Goal: Answer question/provide support: Share knowledge or assist other users

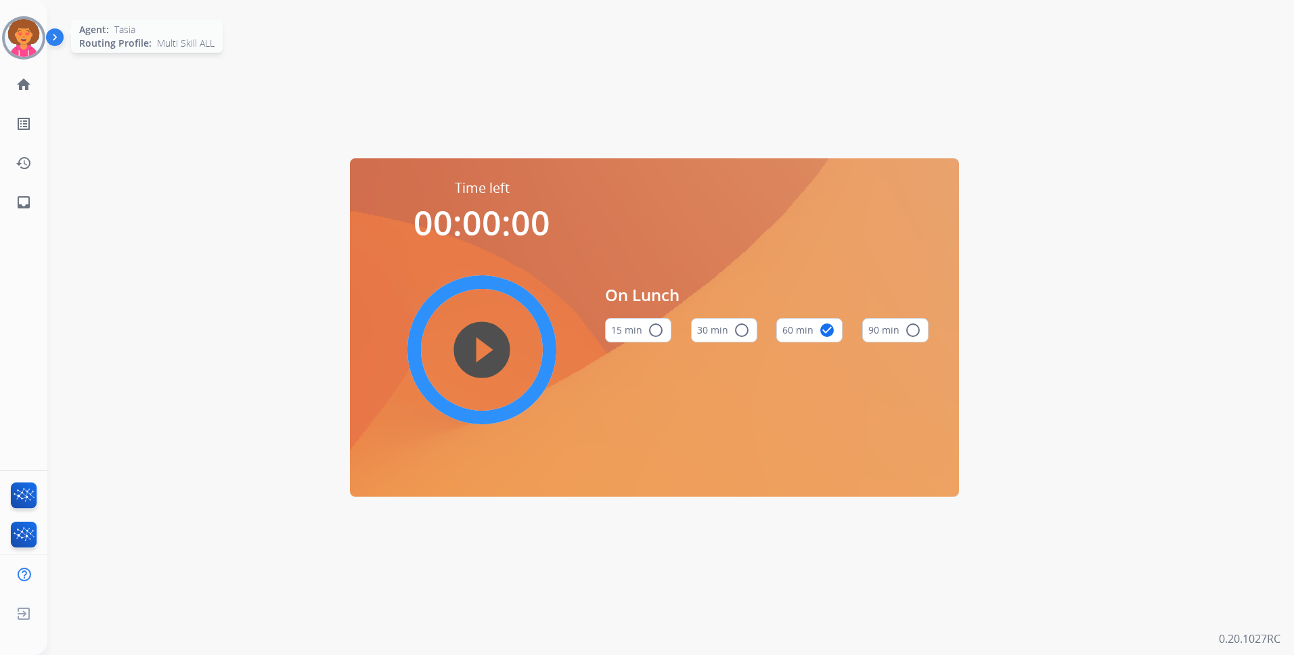
click at [35, 42] on img at bounding box center [24, 38] width 38 height 38
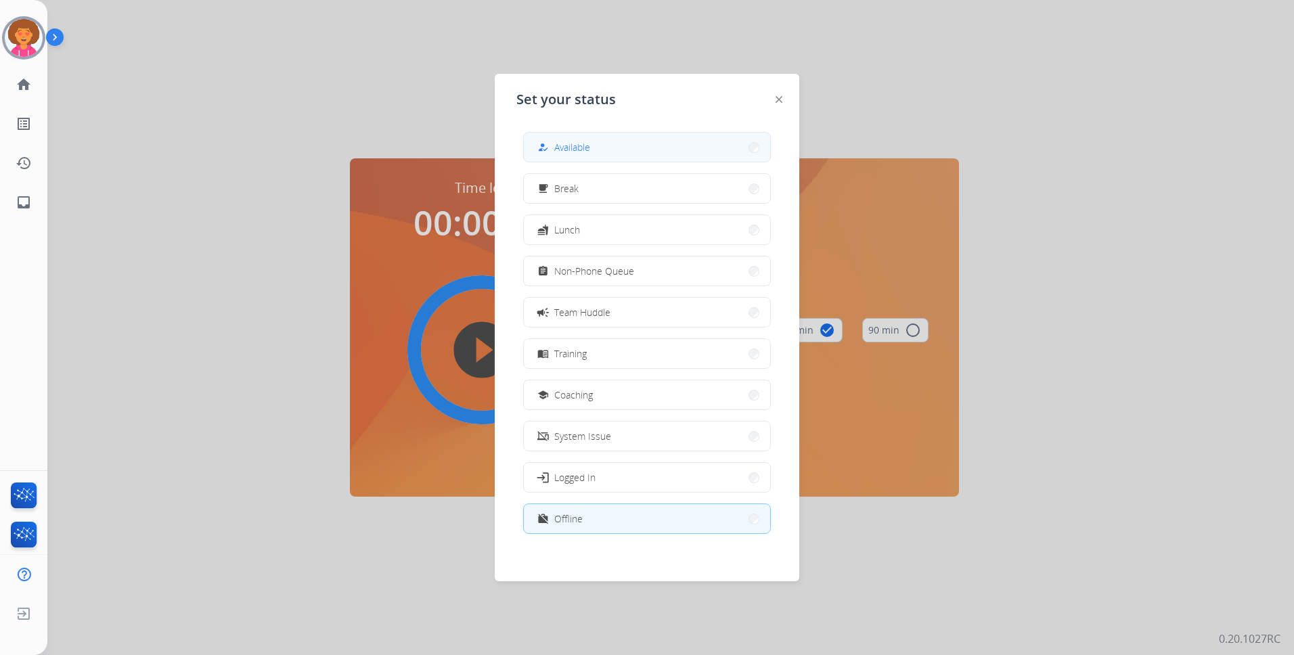
click at [610, 148] on button "how_to_reg Available" at bounding box center [647, 147] width 246 height 29
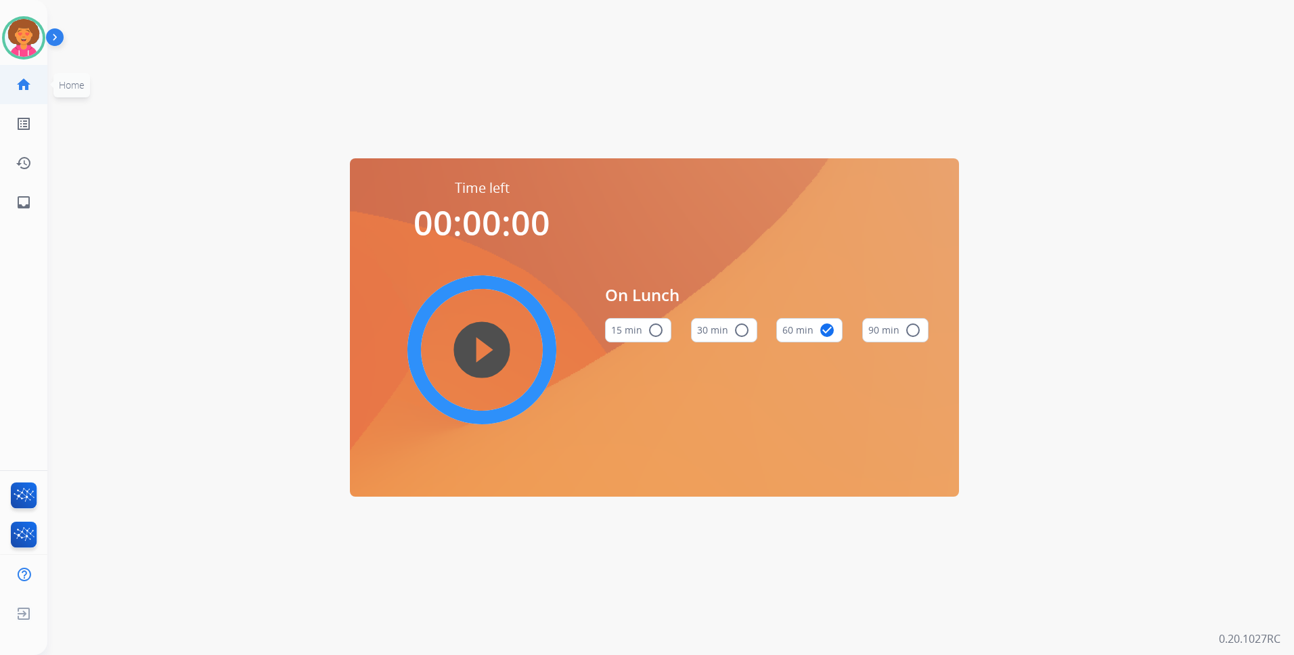
click at [19, 83] on mat-icon "home" at bounding box center [24, 84] width 16 height 16
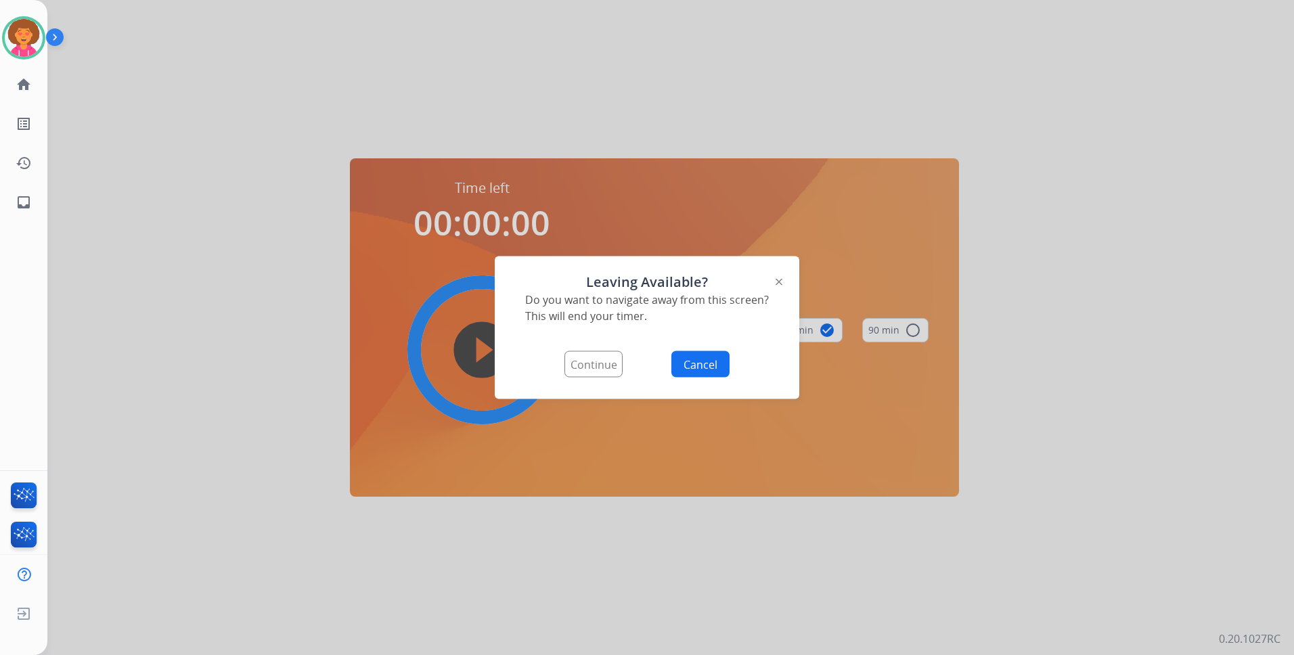
click at [610, 367] on button "Continue" at bounding box center [593, 364] width 58 height 26
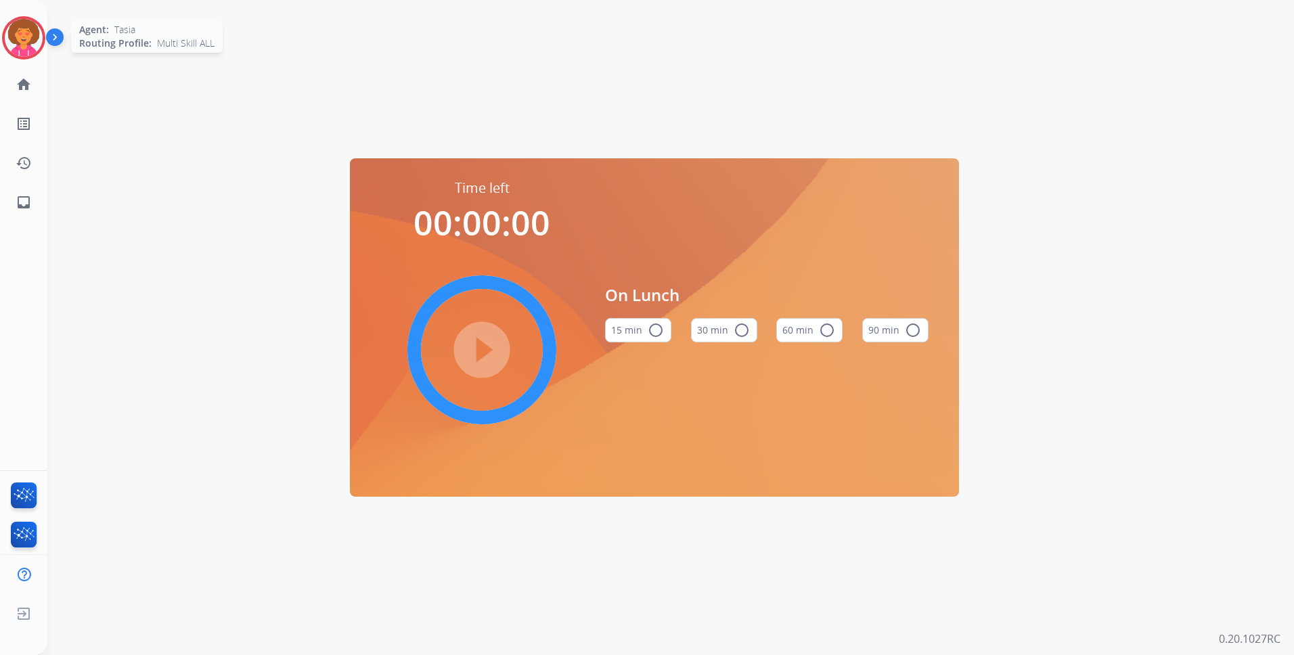
click at [24, 39] on img at bounding box center [24, 38] width 38 height 38
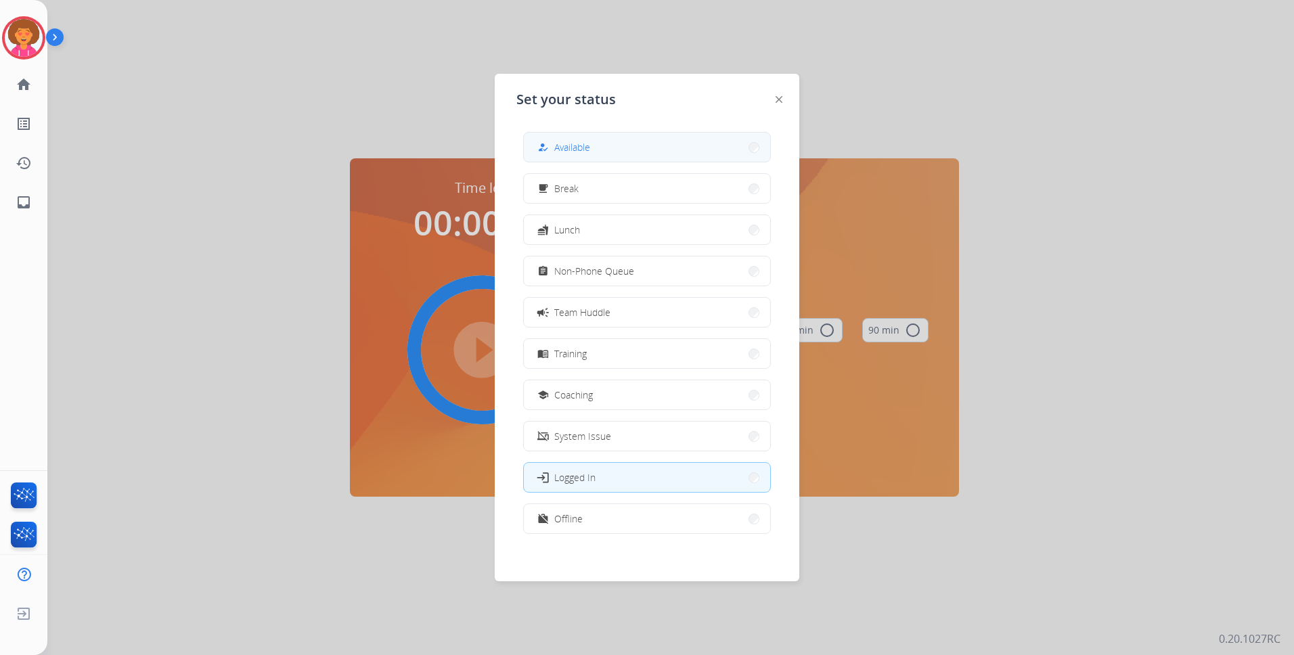
click at [608, 156] on button "how_to_reg Available" at bounding box center [647, 147] width 246 height 29
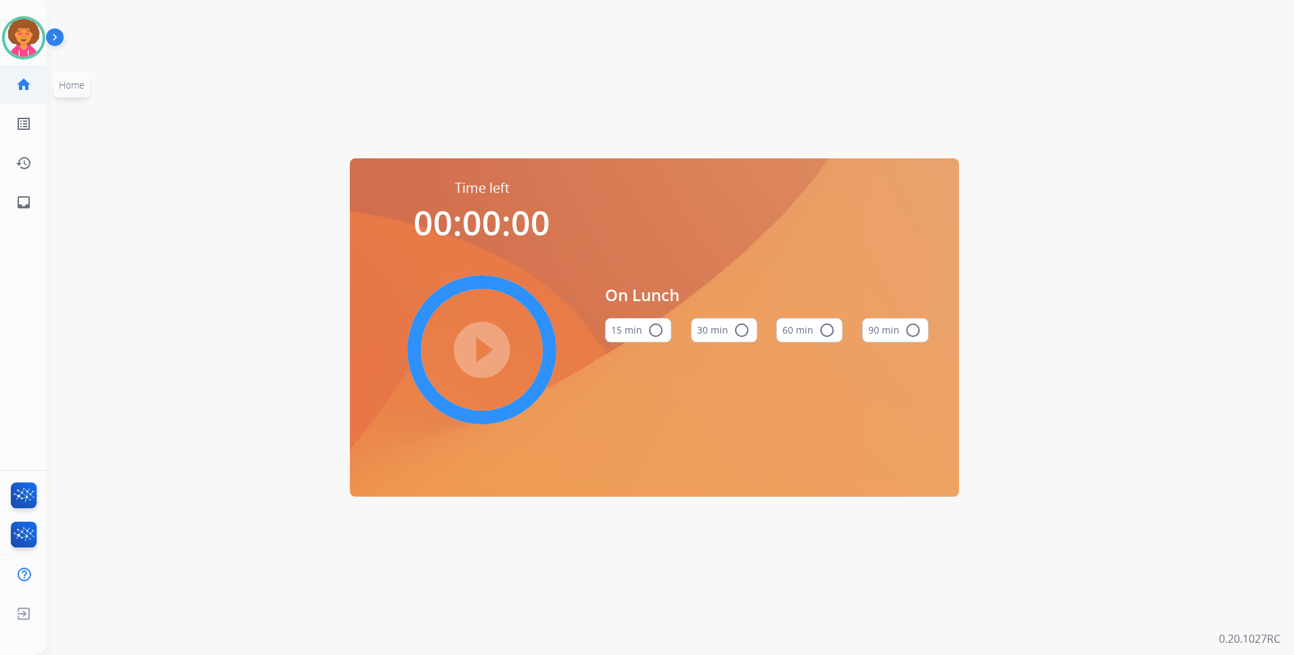
click at [29, 83] on mat-icon "home" at bounding box center [24, 84] width 16 height 16
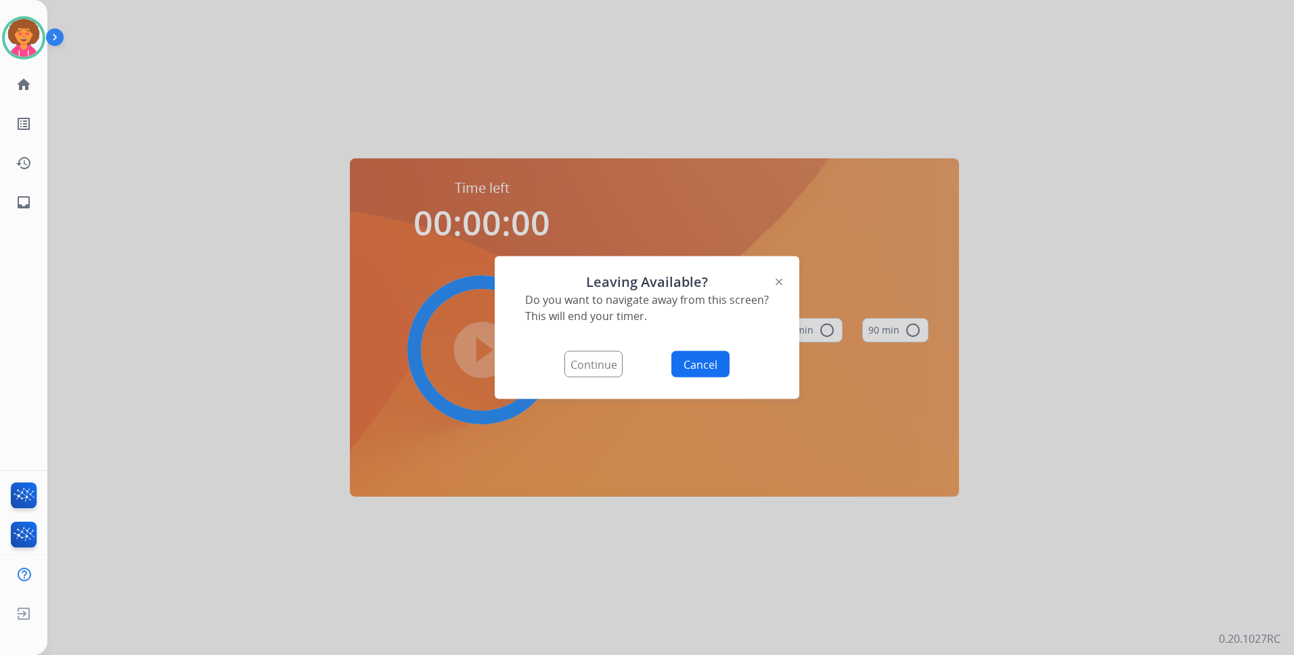
click at [599, 363] on button "Continue" at bounding box center [593, 364] width 58 height 26
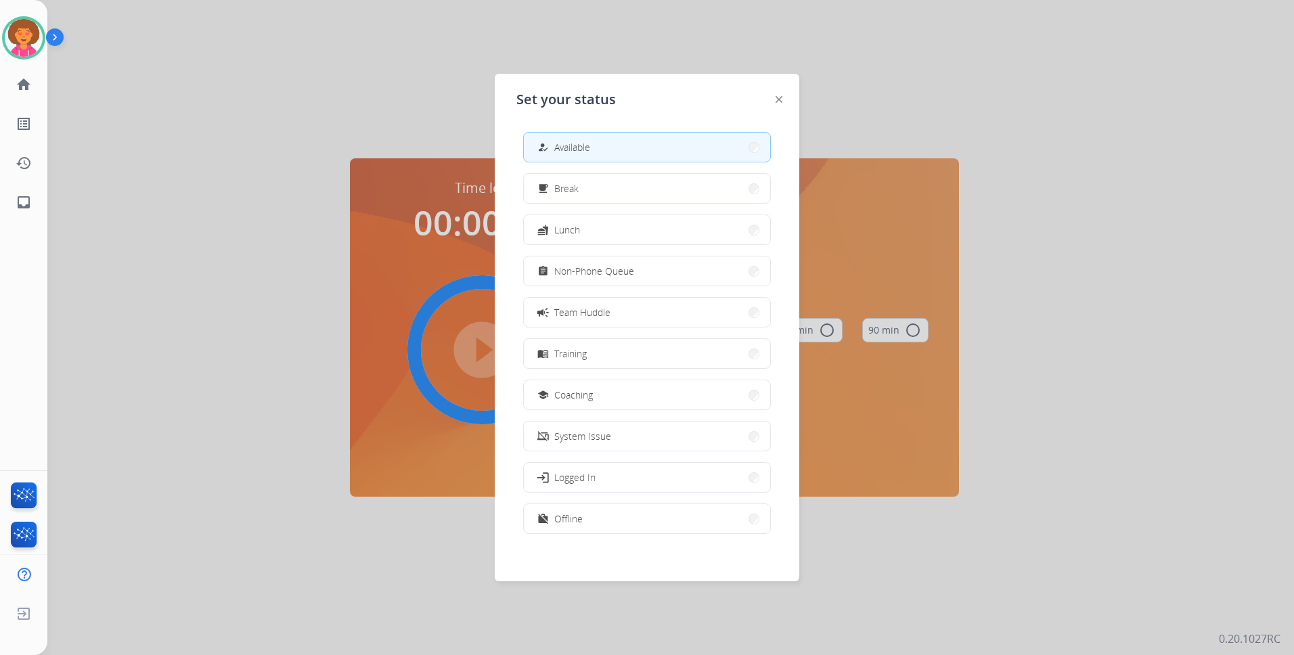
click at [575, 141] on span "Available" at bounding box center [572, 147] width 36 height 14
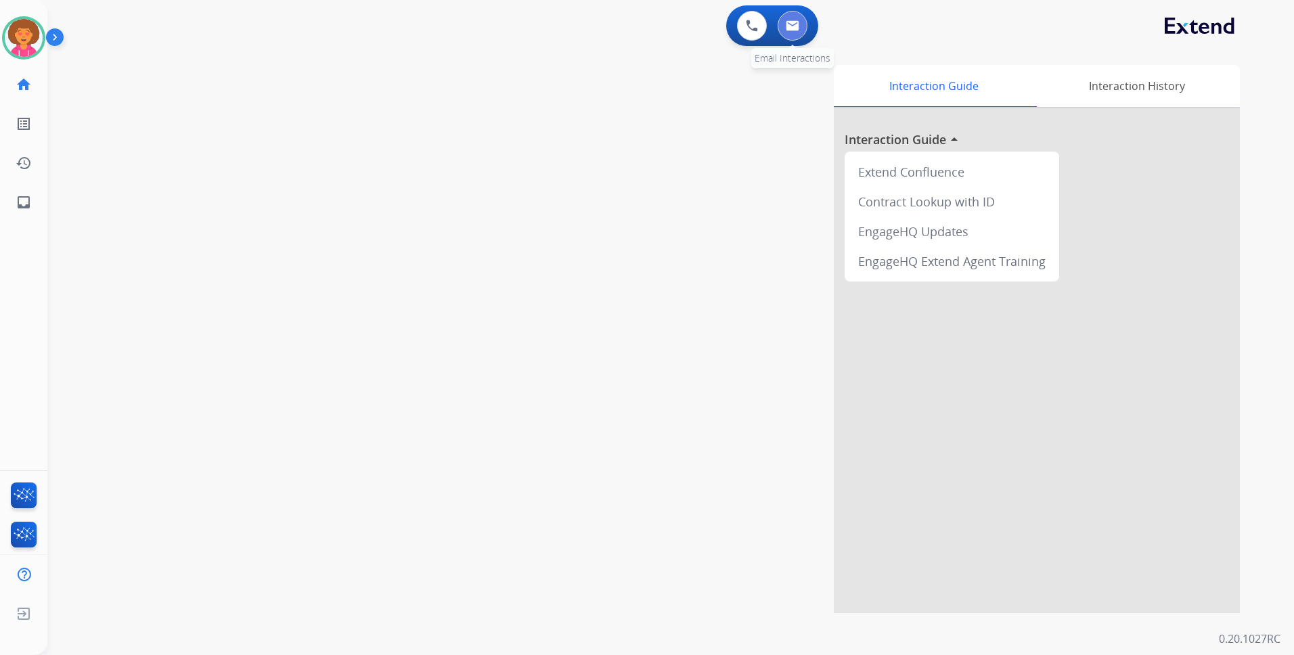
click at [790, 23] on img at bounding box center [793, 25] width 14 height 11
select select "**********"
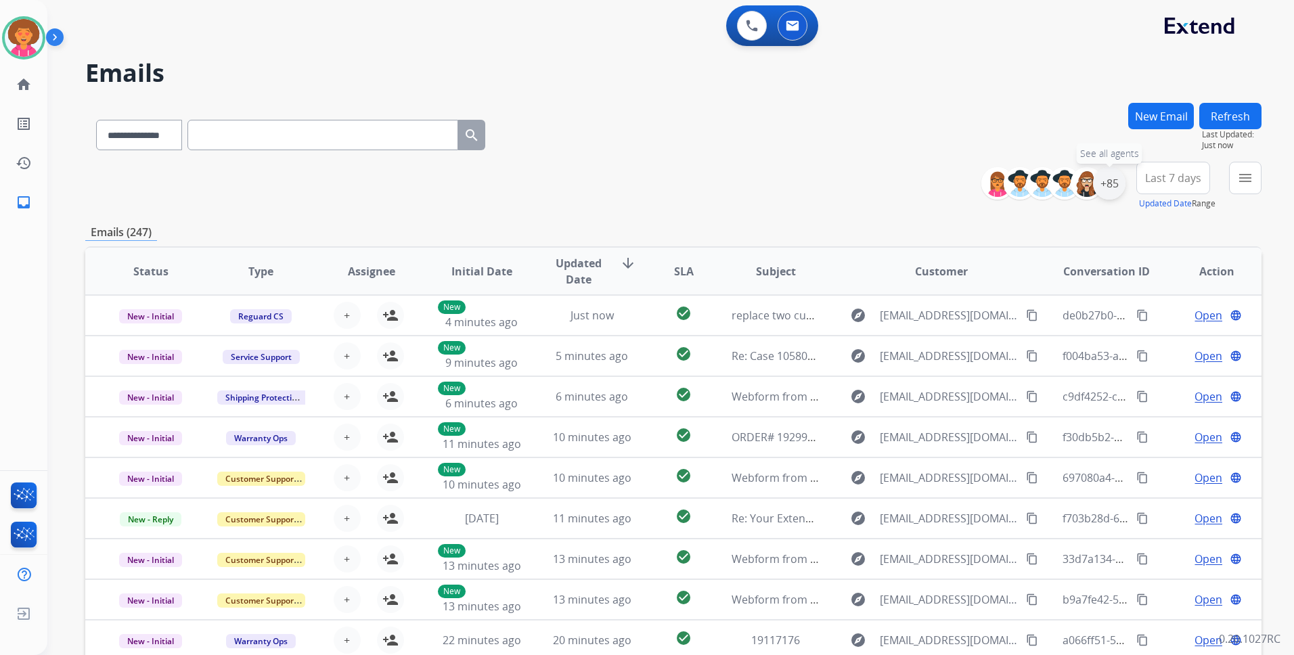
click at [1112, 179] on div "+85" at bounding box center [1109, 183] width 32 height 32
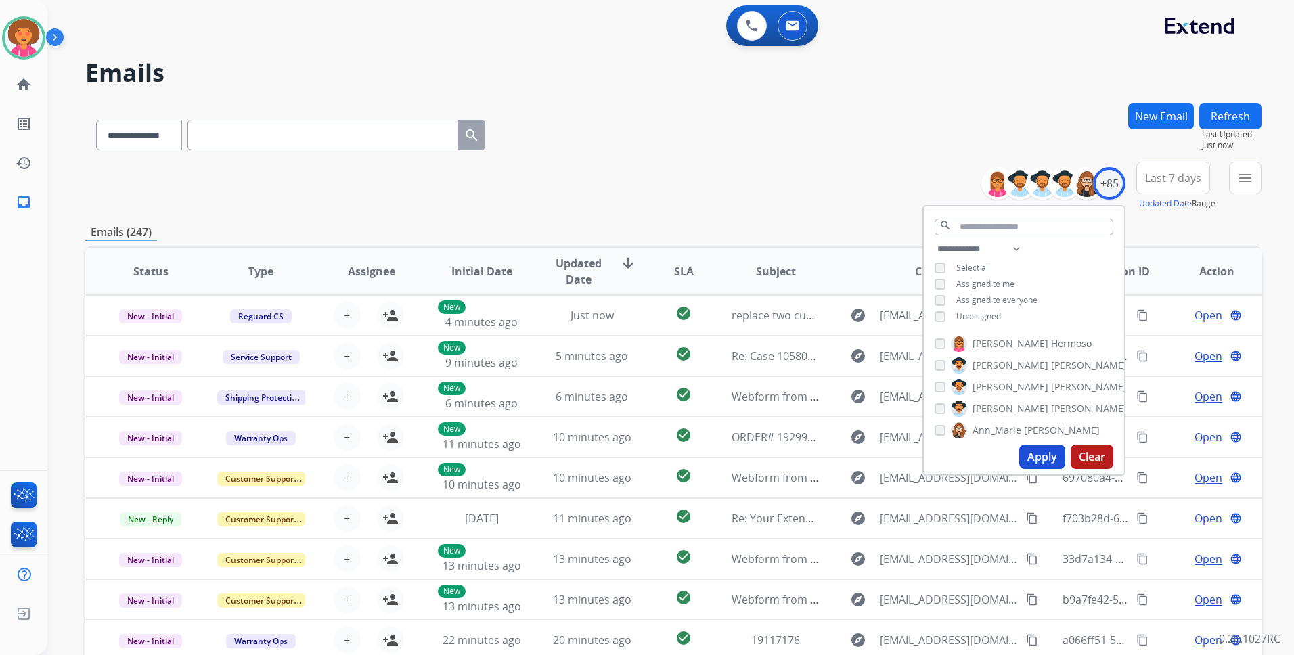
click at [975, 321] on div "**********" at bounding box center [1024, 284] width 200 height 87
click at [975, 313] on span "Unassigned" at bounding box center [978, 317] width 45 height 12
click at [1033, 462] on button "Apply" at bounding box center [1042, 457] width 46 height 24
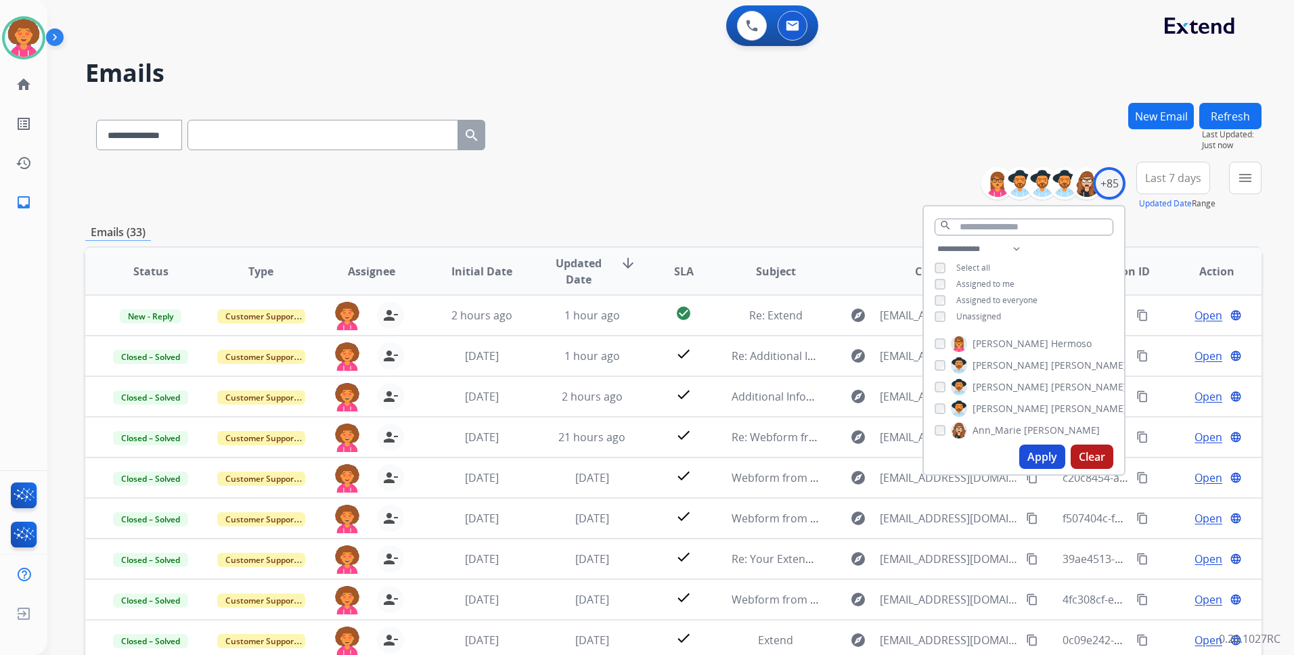
click at [716, 185] on div "**********" at bounding box center [673, 186] width 1176 height 49
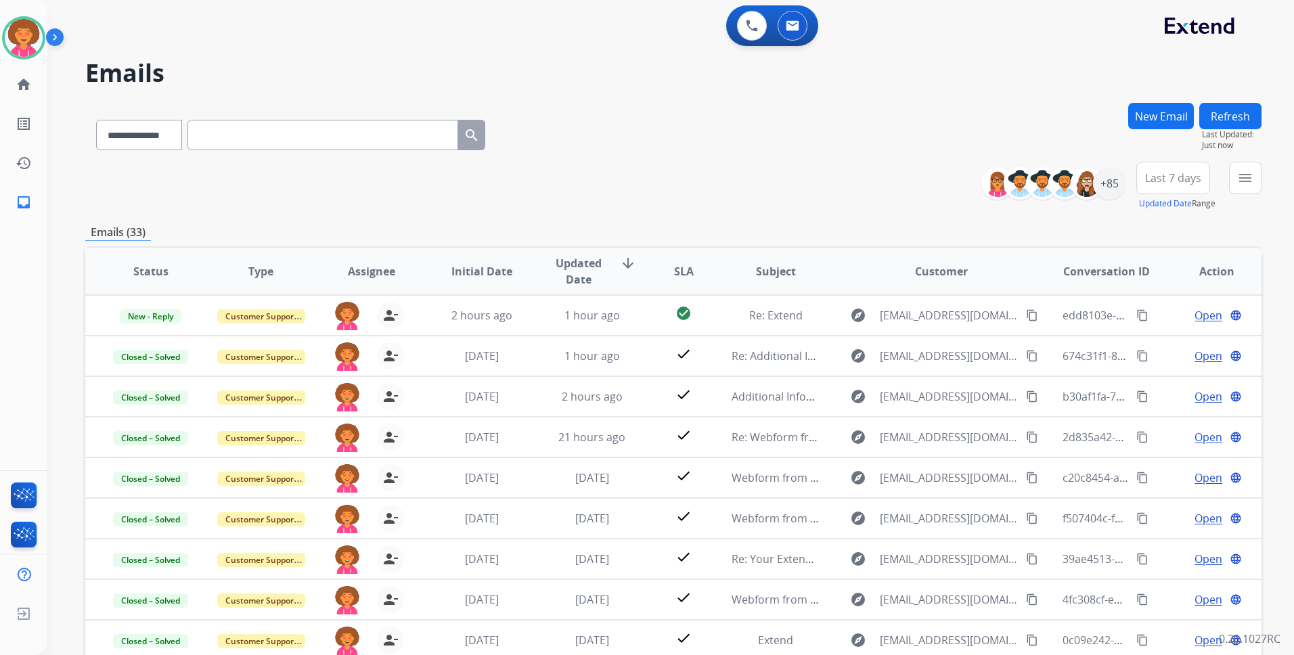
click at [1165, 169] on button "Last 7 days" at bounding box center [1173, 178] width 74 height 32
click at [1160, 344] on div "Last 90 days" at bounding box center [1169, 342] width 74 height 20
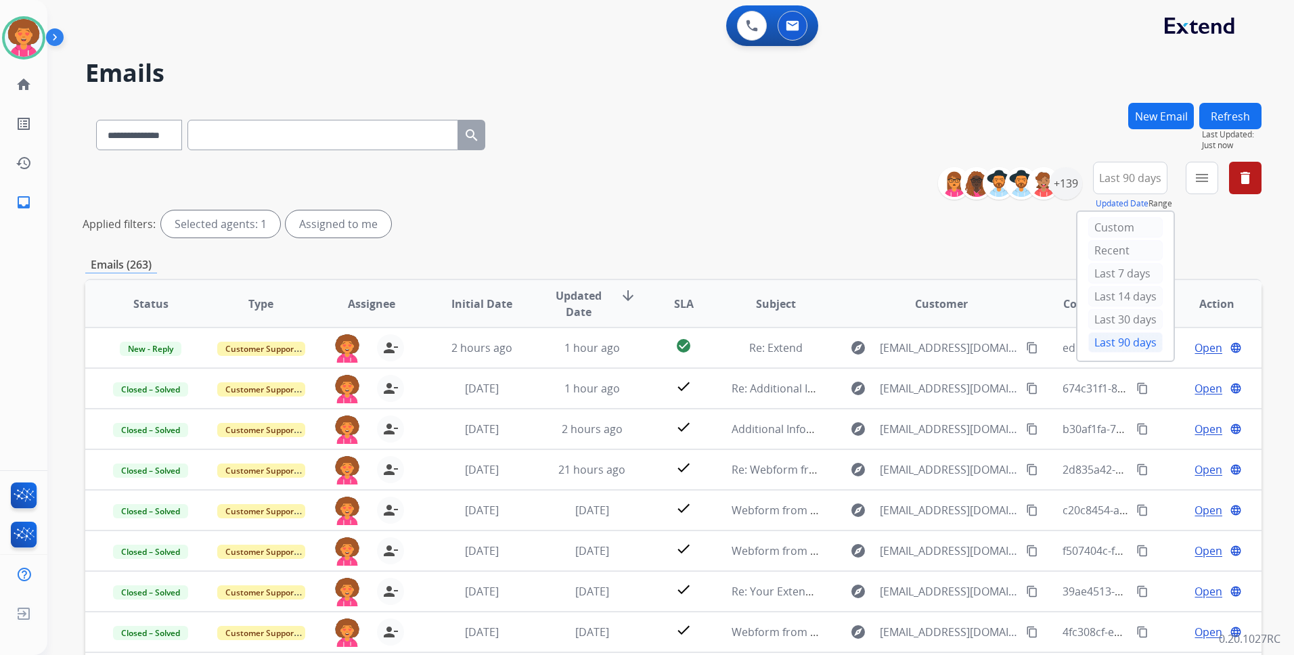
click at [853, 252] on div "**********" at bounding box center [673, 453] width 1176 height 700
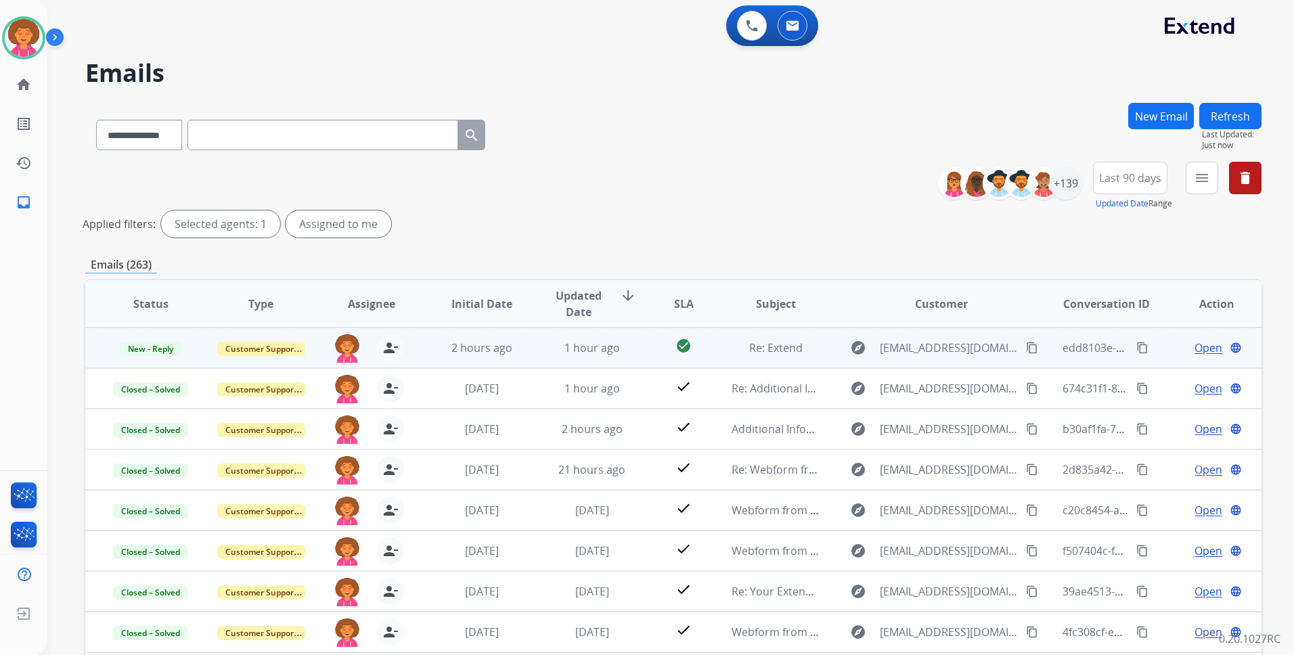
click at [1203, 349] on span "Open" at bounding box center [1209, 348] width 28 height 16
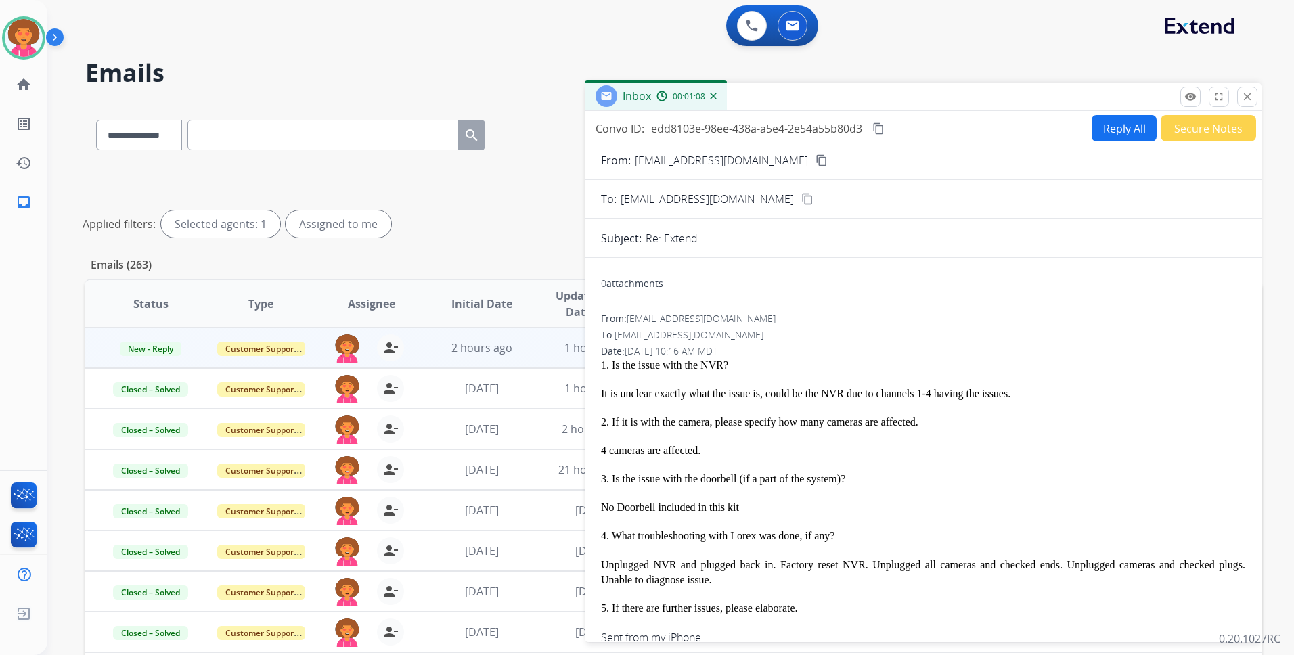
click at [816, 163] on mat-icon "content_copy" at bounding box center [822, 160] width 12 height 12
click at [1182, 135] on button "Secure Notes" at bounding box center [1208, 128] width 95 height 26
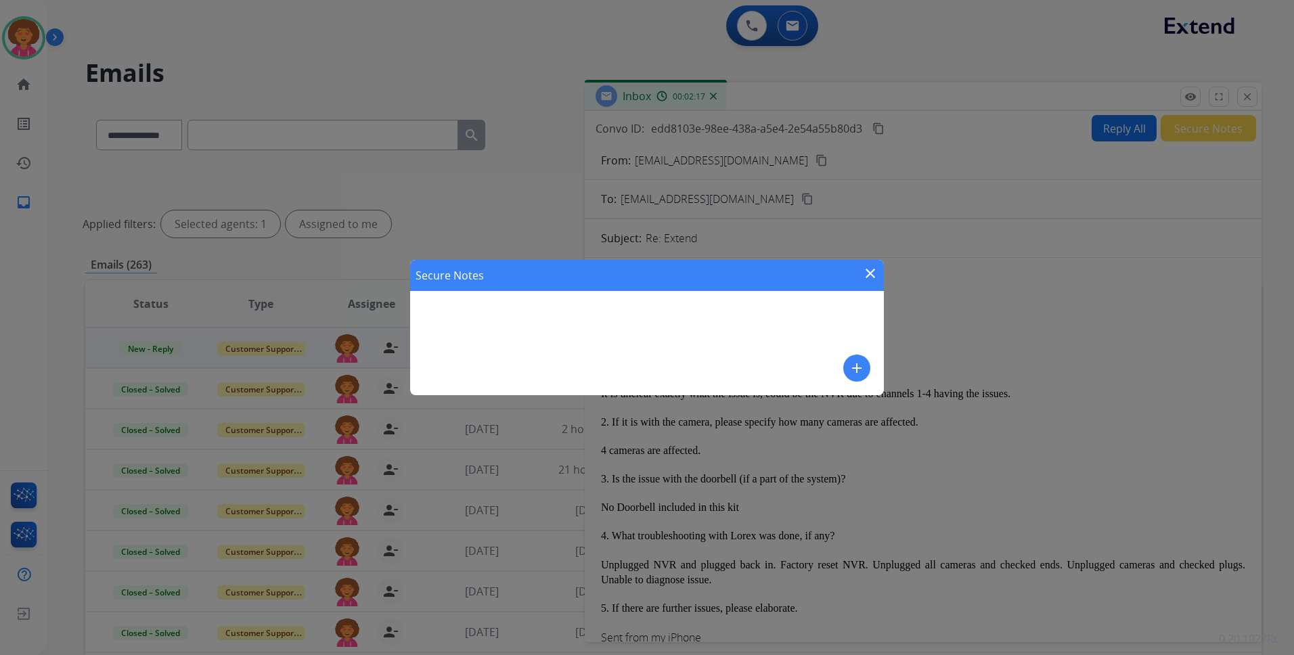
click at [853, 365] on mat-icon "add" at bounding box center [857, 368] width 16 height 16
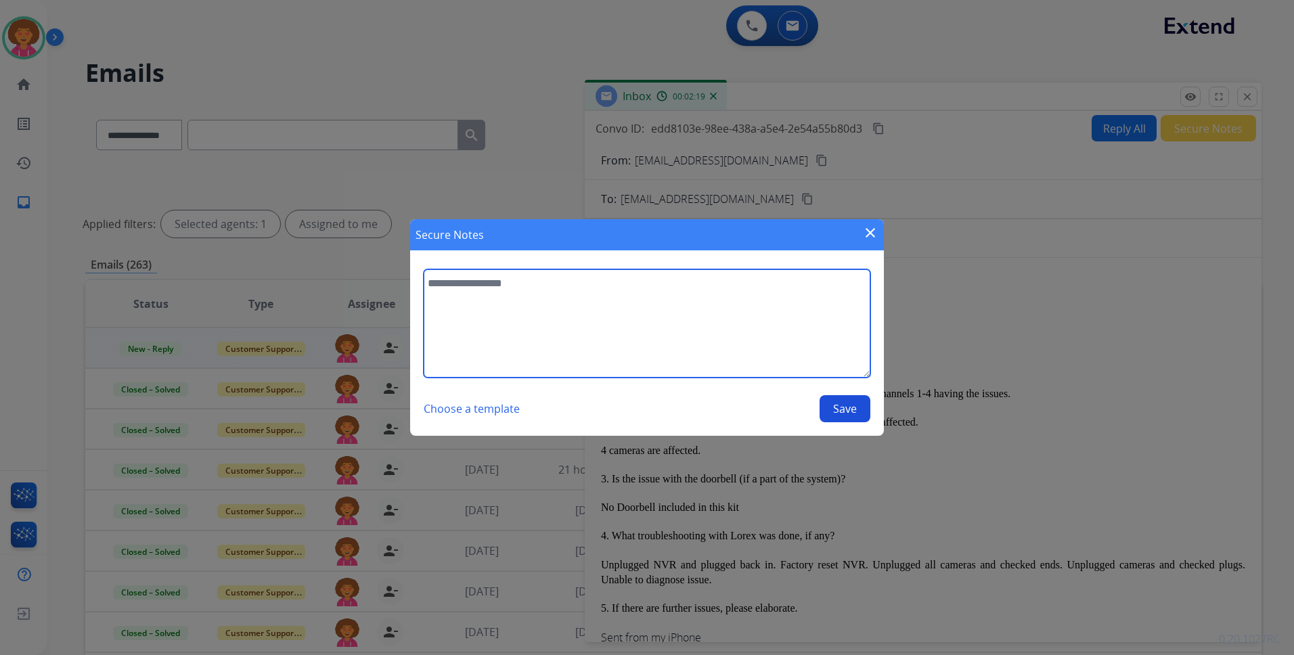
click at [668, 332] on textarea at bounding box center [647, 323] width 447 height 108
type textarea "**********"
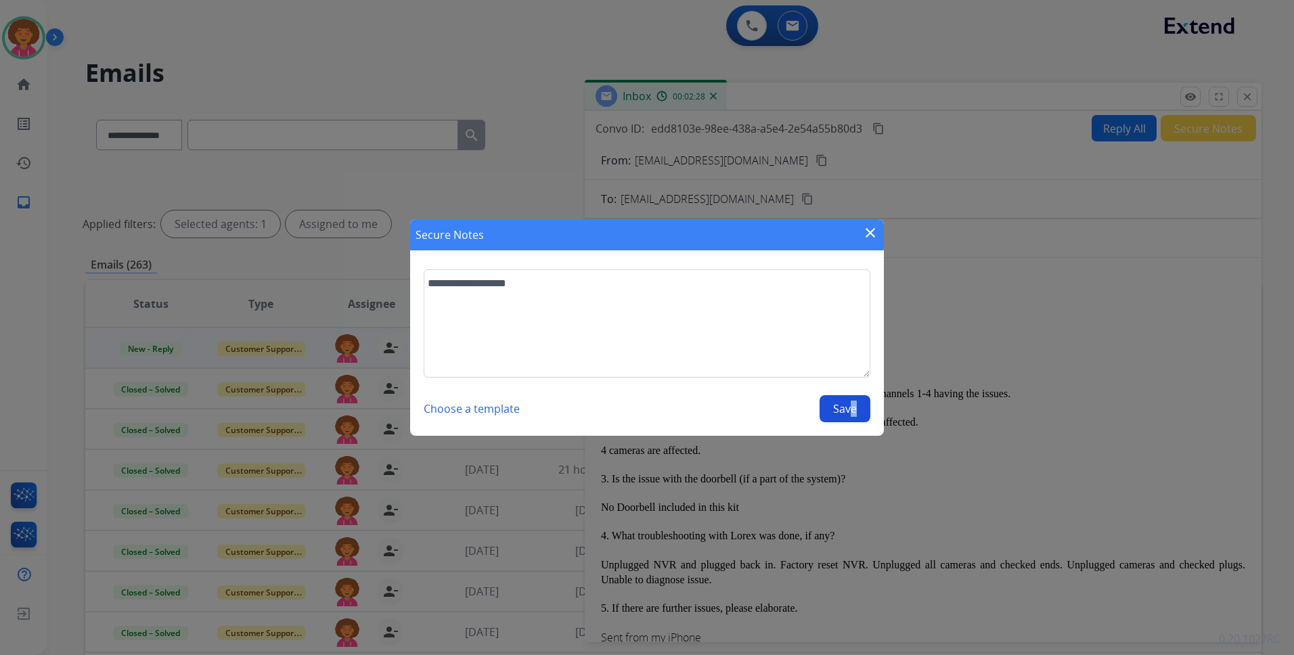
click at [853, 422] on section "**********" at bounding box center [647, 346] width 474 height 180
click at [853, 422] on div "Choose a template Save" at bounding box center [647, 408] width 447 height 27
drag, startPoint x: 853, startPoint y: 422, endPoint x: 832, endPoint y: 411, distance: 23.3
click at [832, 412] on button "Save" at bounding box center [845, 408] width 51 height 27
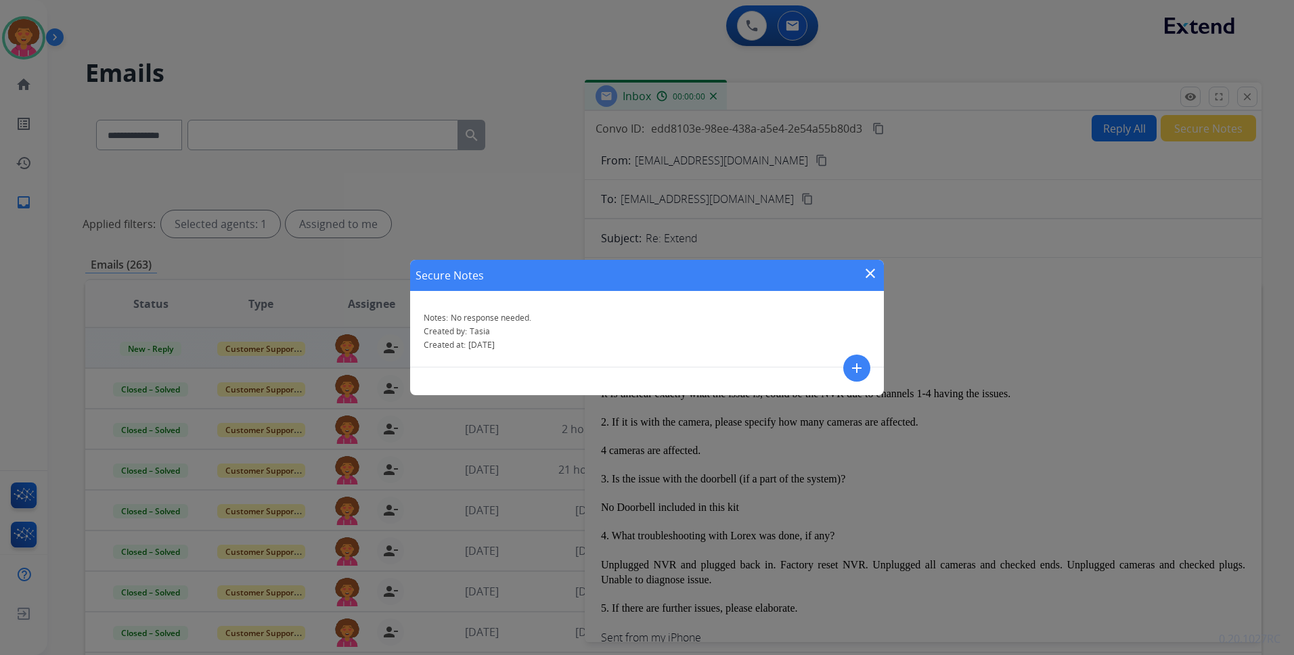
click at [849, 398] on div "Secure Notes close Notes: No response needed. Created by: Tasia Created at: [DA…" at bounding box center [647, 327] width 1294 height 655
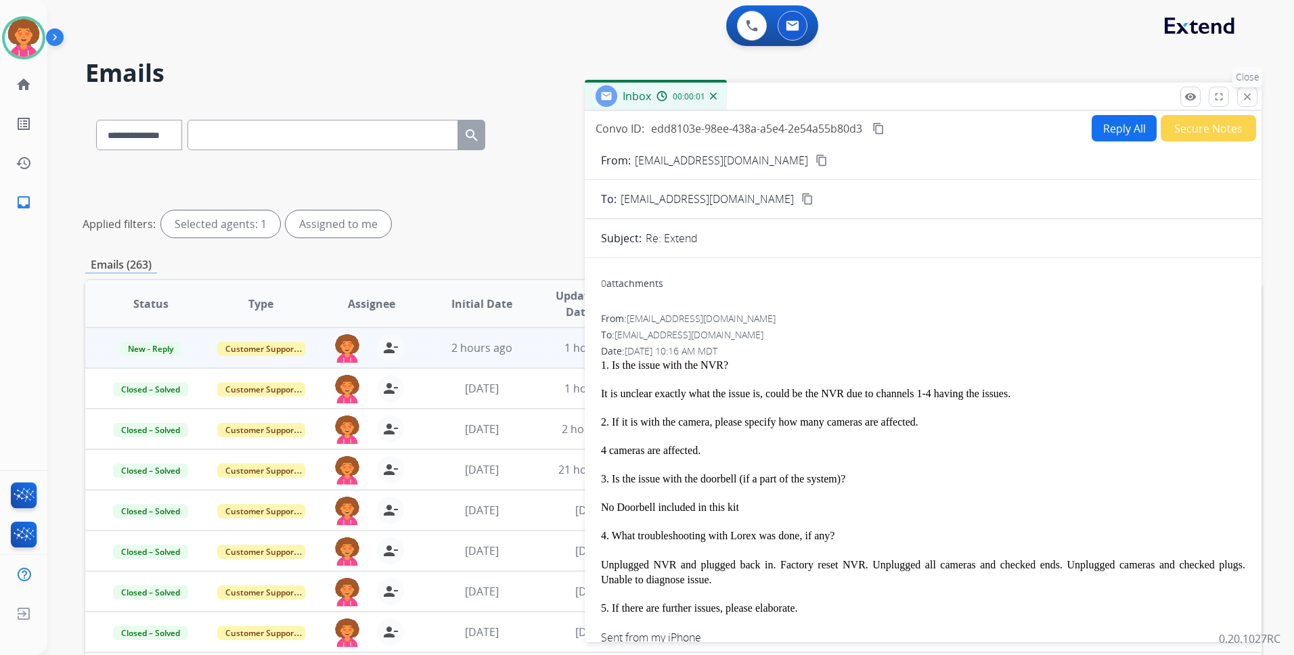
click at [1247, 95] on mat-icon "close" at bounding box center [1247, 97] width 12 height 12
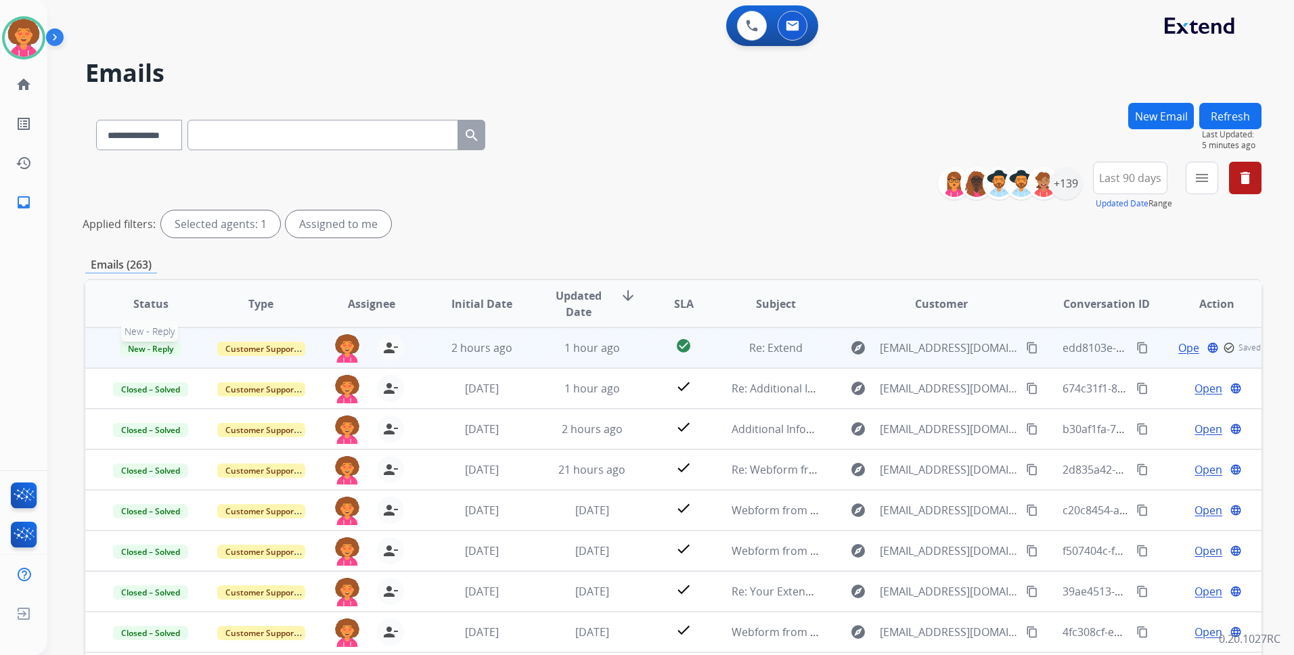
click at [158, 348] on span "New - Reply" at bounding box center [151, 349] width 62 height 14
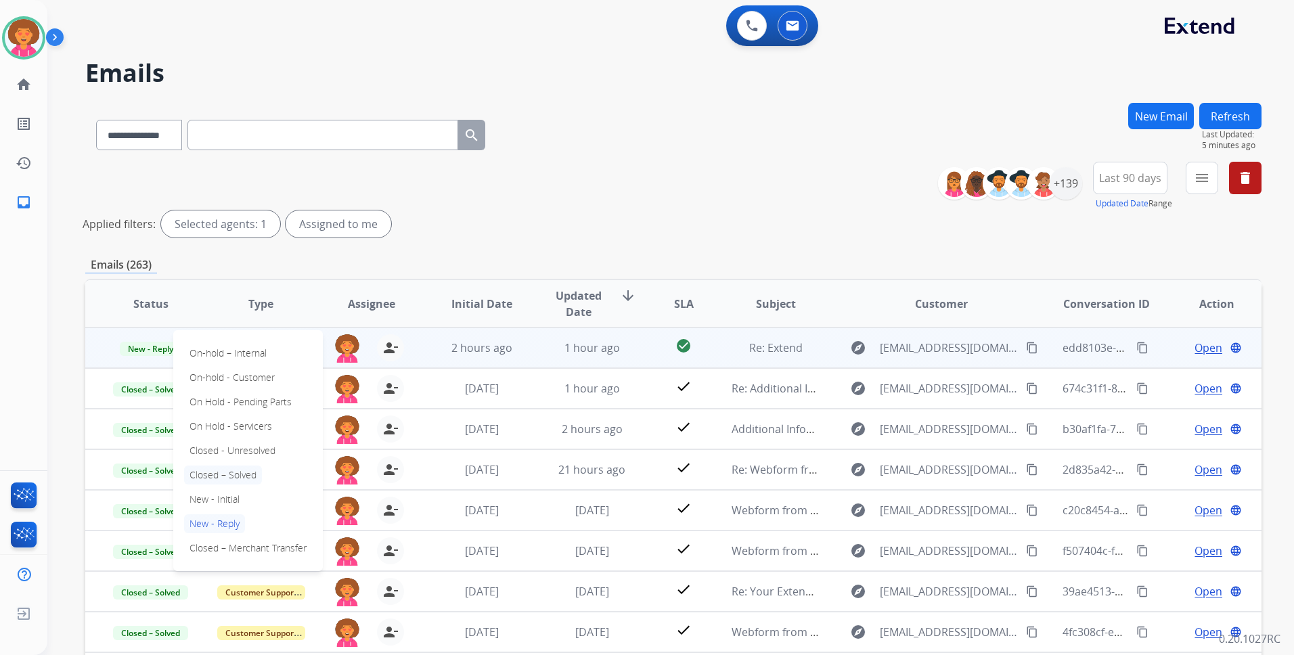
click at [250, 478] on p "Closed – Solved" at bounding box center [223, 475] width 78 height 19
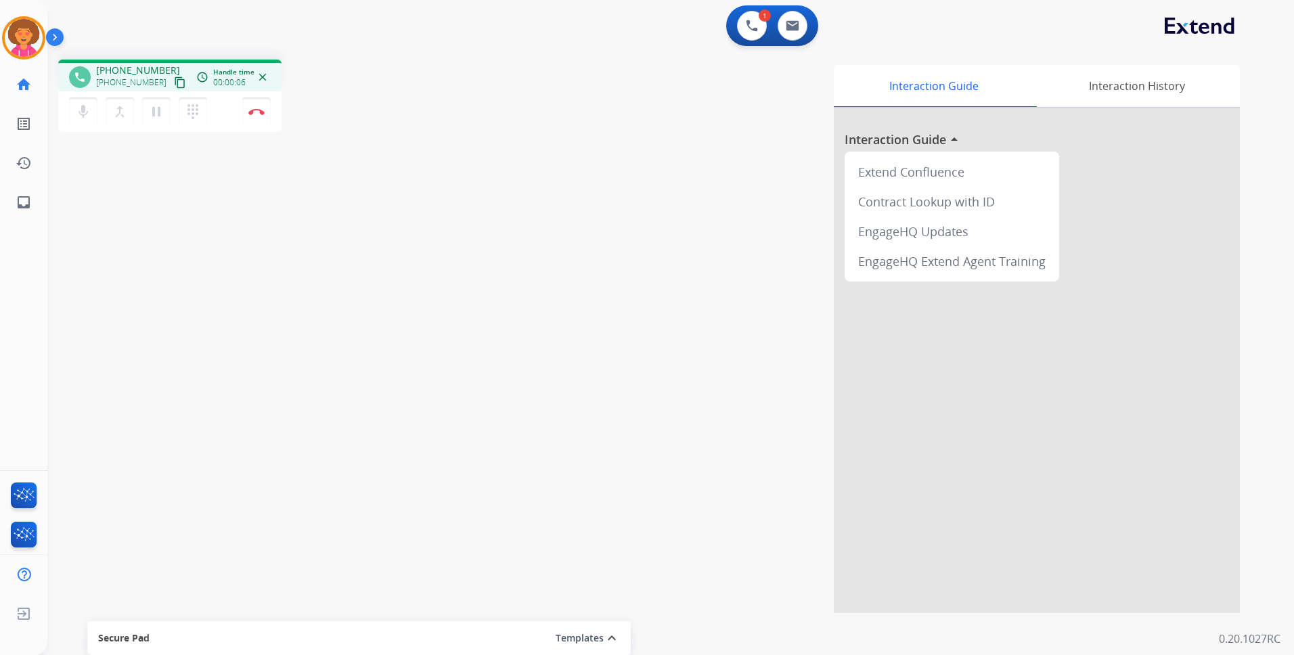
click at [174, 80] on mat-icon "content_copy" at bounding box center [180, 82] width 12 height 12
click at [256, 116] on button "Disconnect" at bounding box center [256, 111] width 28 height 28
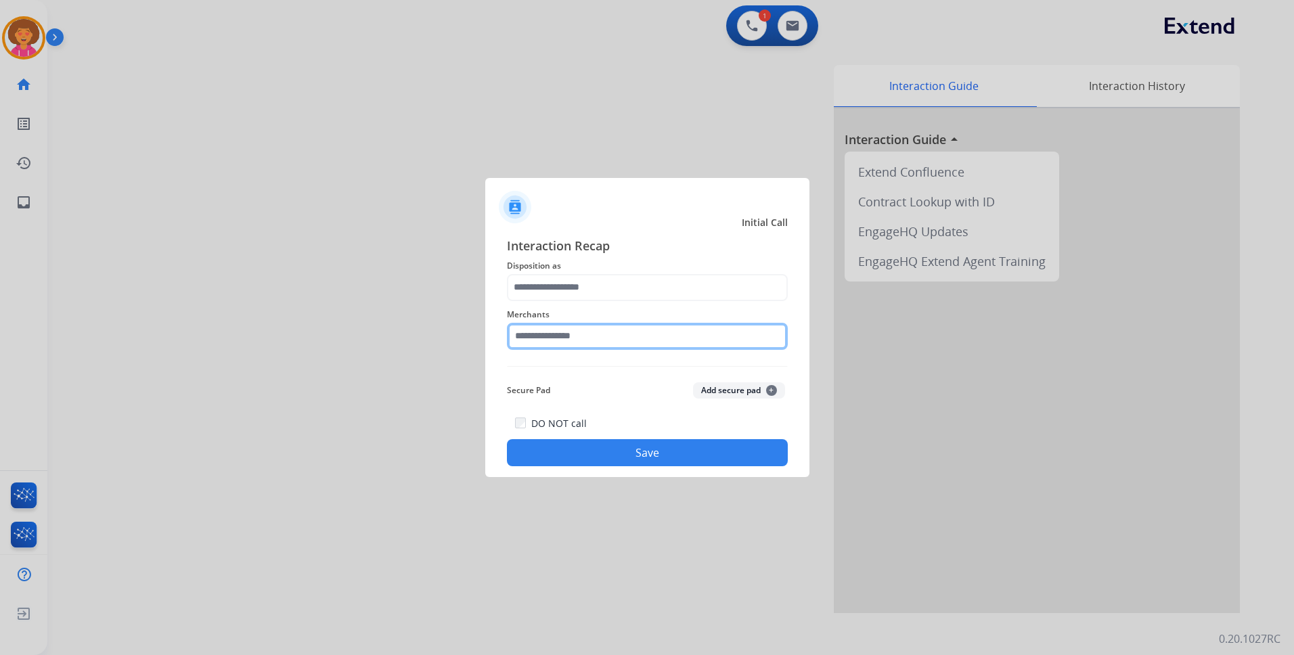
click at [554, 329] on input "text" at bounding box center [647, 336] width 281 height 27
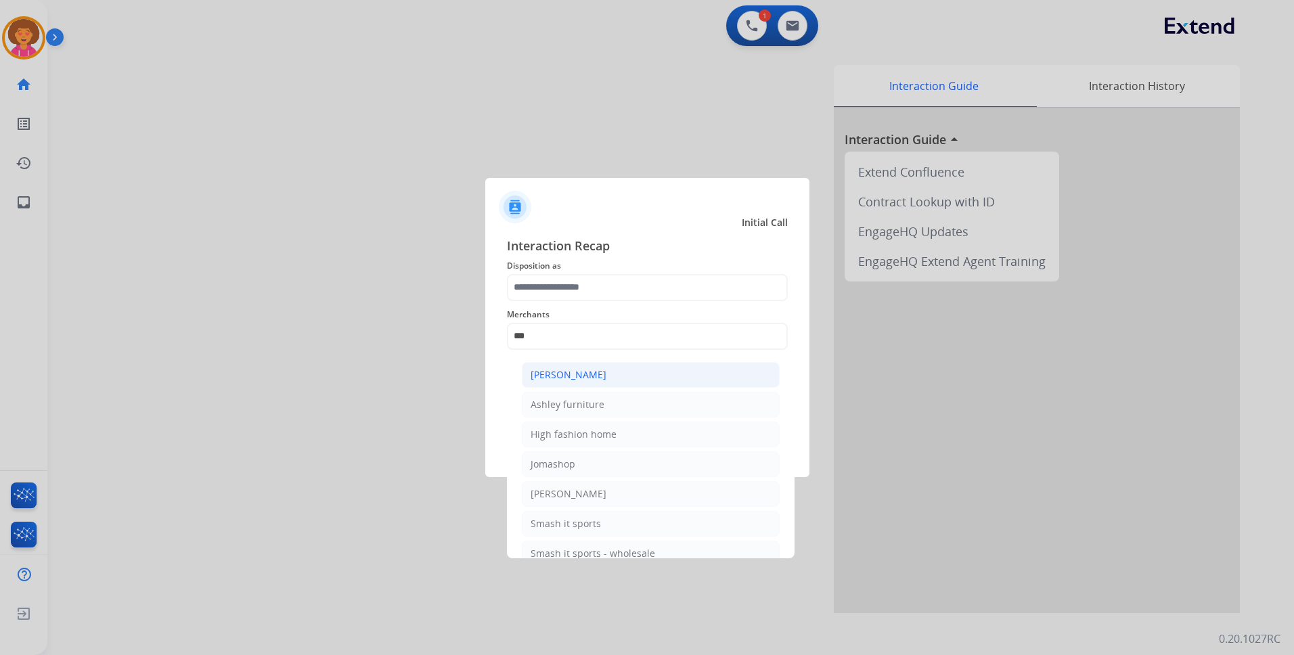
click at [598, 376] on div "[PERSON_NAME]" at bounding box center [569, 375] width 76 height 14
type input "**********"
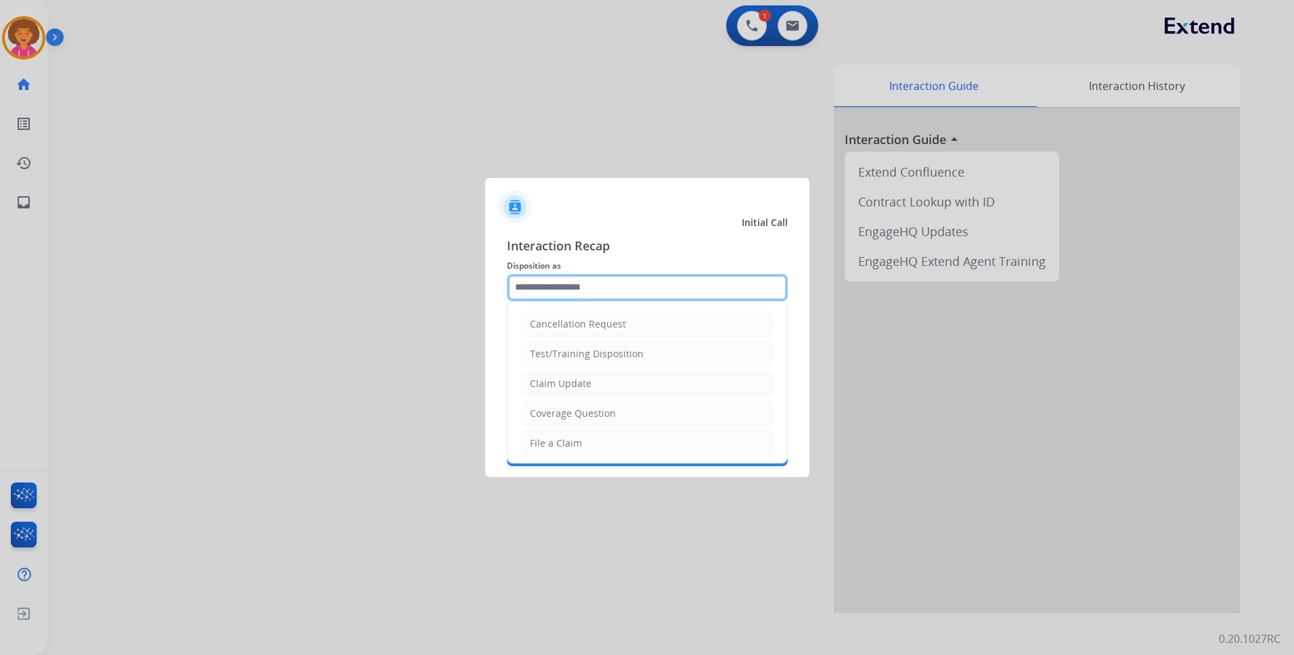
click at [589, 288] on input "text" at bounding box center [647, 287] width 281 height 27
click at [589, 388] on div "Claim Update" at bounding box center [561, 384] width 62 height 14
type input "**********"
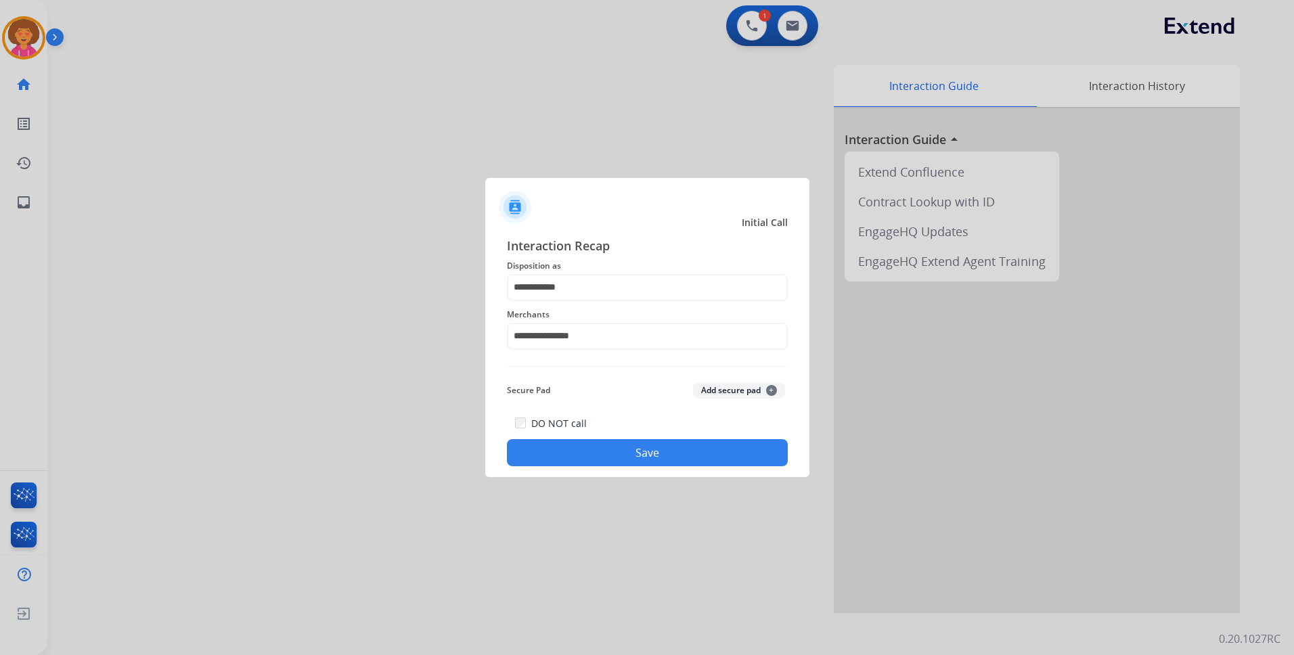
click at [585, 456] on button "Save" at bounding box center [647, 452] width 281 height 27
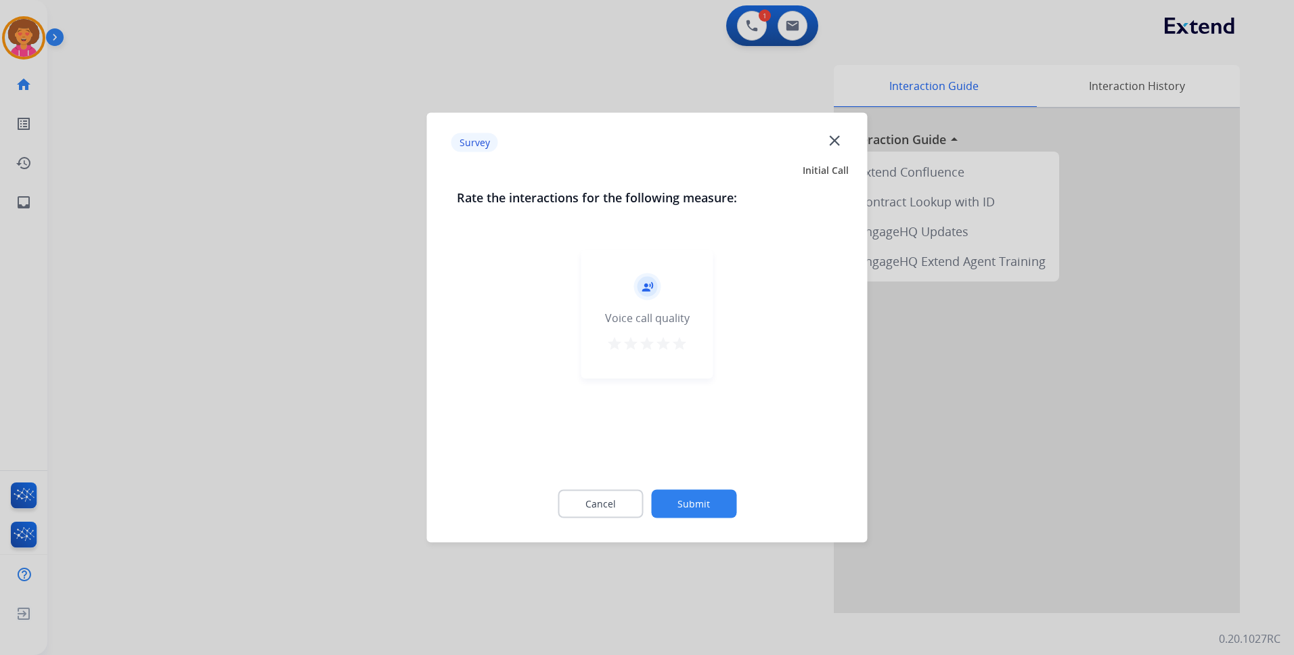
click at [680, 338] on mat-icon "star" at bounding box center [679, 344] width 16 height 16
click at [716, 492] on button "Submit" at bounding box center [693, 504] width 85 height 28
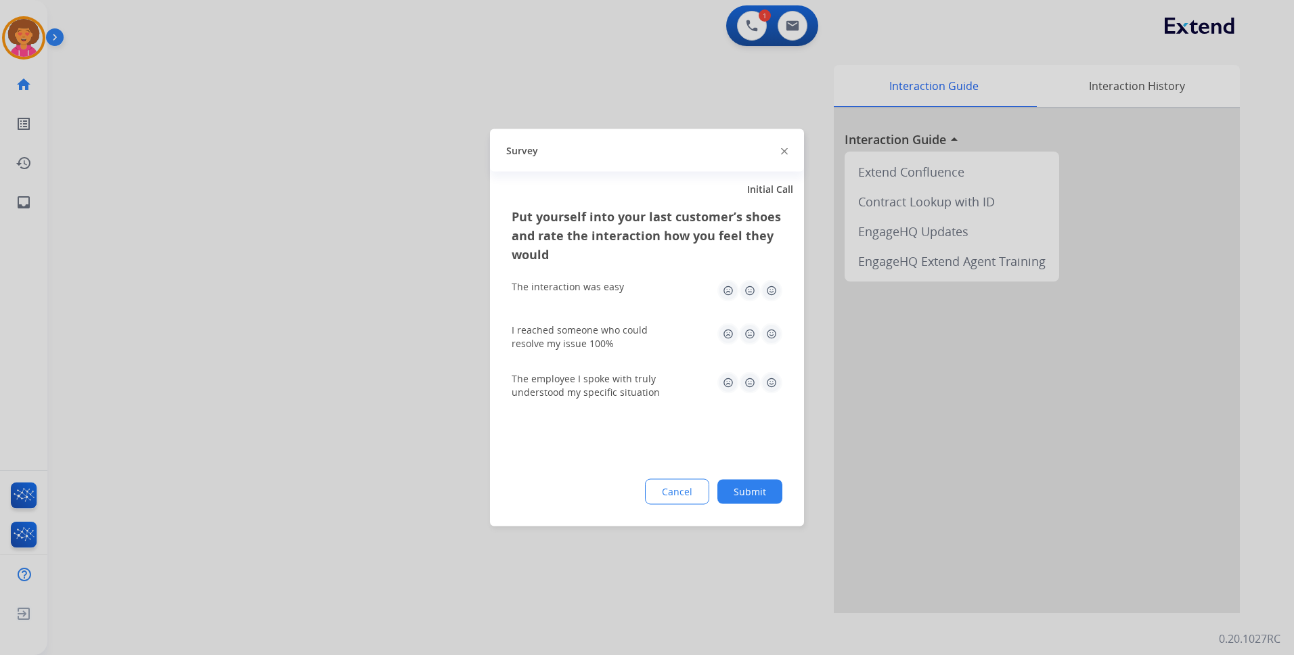
click at [767, 294] on img at bounding box center [772, 291] width 22 height 22
drag, startPoint x: 772, startPoint y: 328, endPoint x: 779, endPoint y: 350, distance: 22.7
click at [772, 330] on img at bounding box center [772, 335] width 22 height 22
drag, startPoint x: 773, startPoint y: 384, endPoint x: 779, endPoint y: 470, distance: 86.2
click at [774, 384] on img at bounding box center [772, 383] width 22 height 22
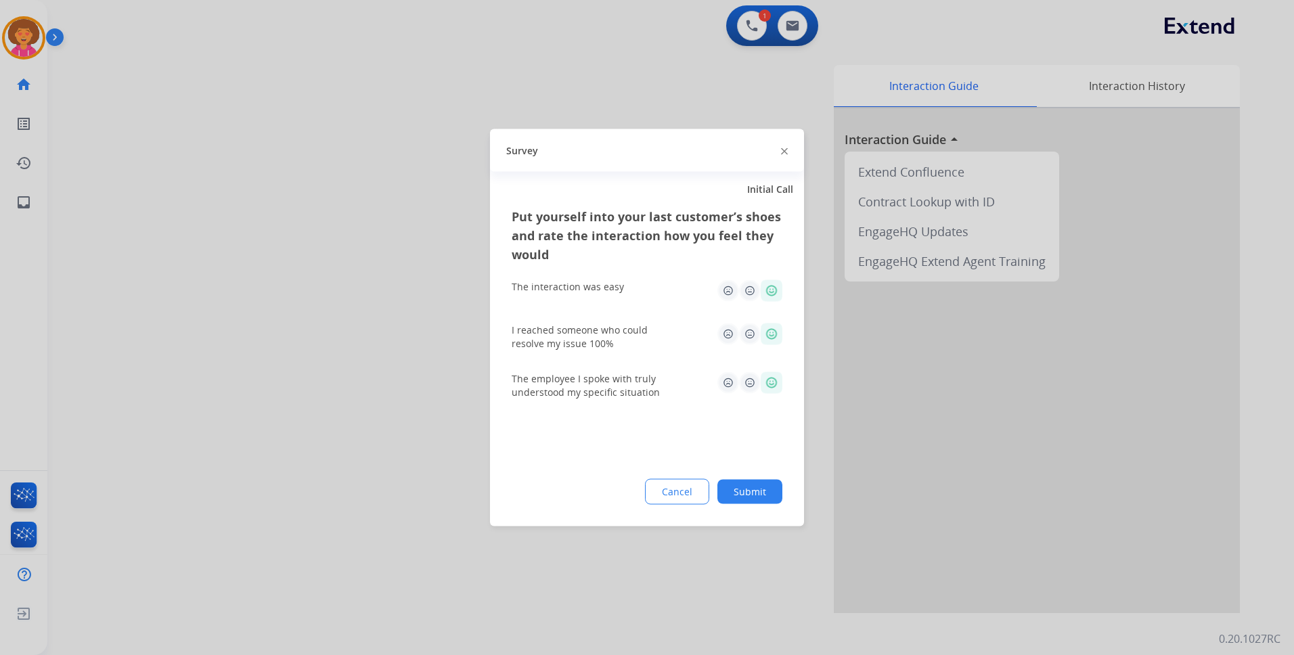
drag, startPoint x: 759, startPoint y: 485, endPoint x: 744, endPoint y: 496, distance: 19.4
click at [759, 485] on button "Submit" at bounding box center [749, 492] width 65 height 24
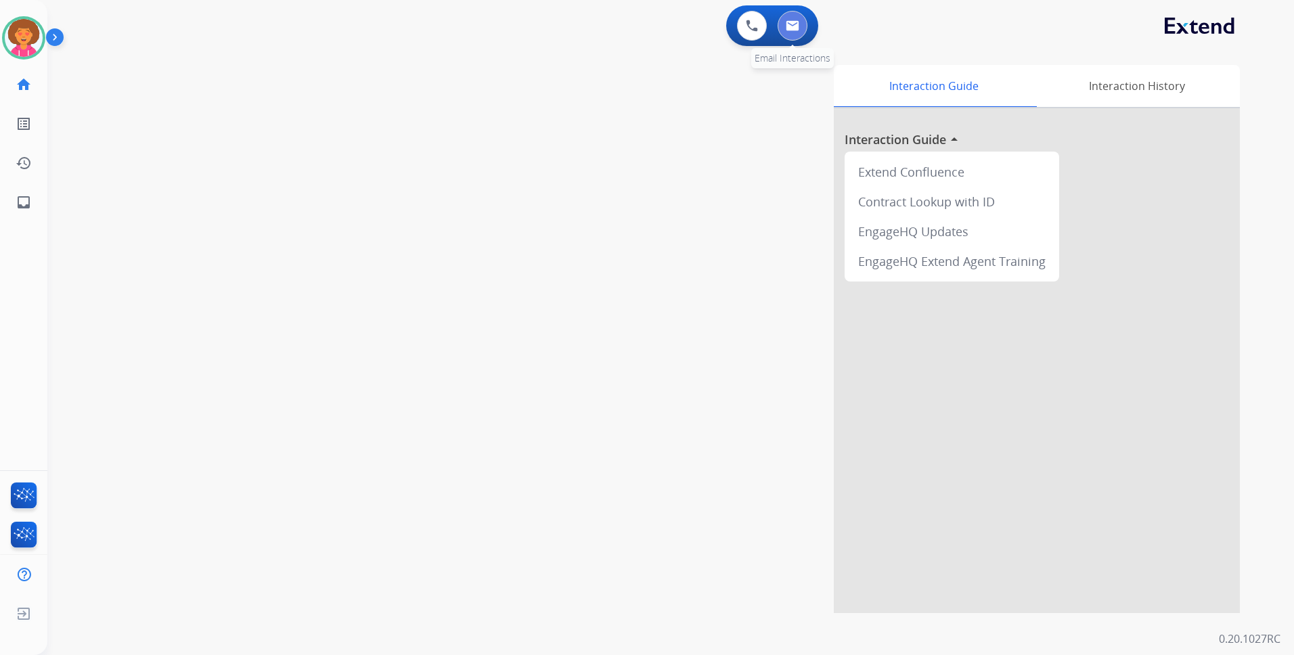
click at [800, 25] on button at bounding box center [793, 26] width 30 height 30
select select "**********"
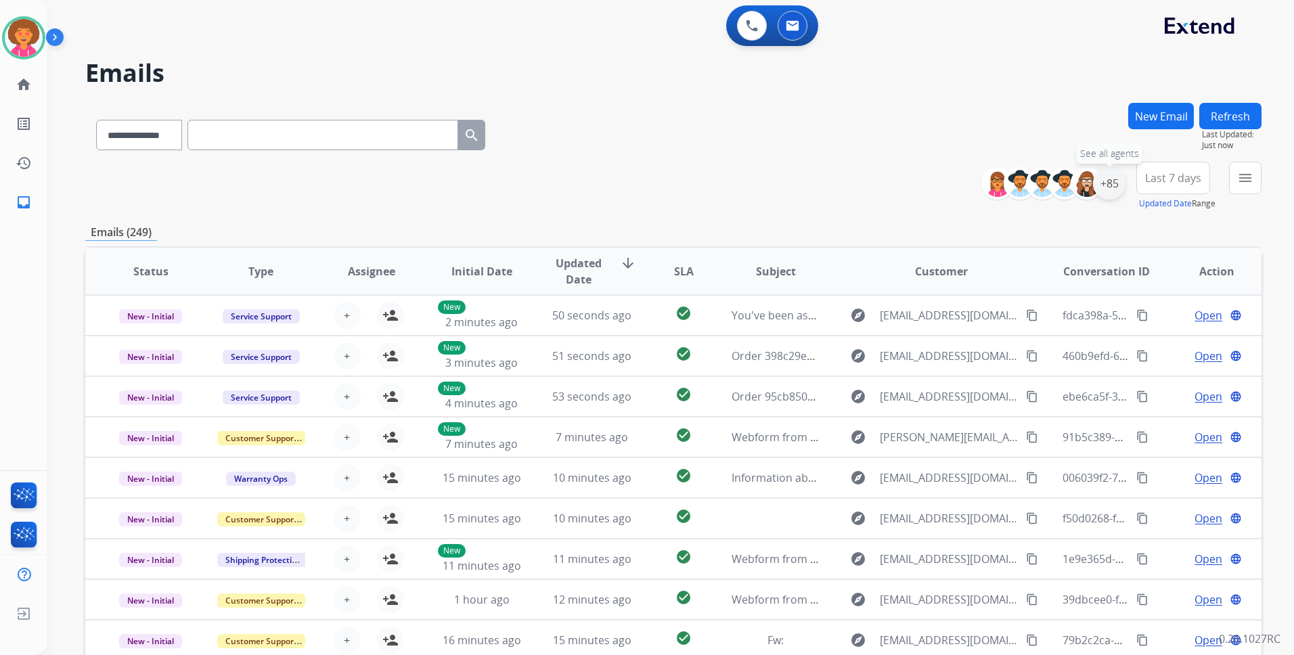
click at [1109, 178] on div "+85" at bounding box center [1109, 183] width 32 height 32
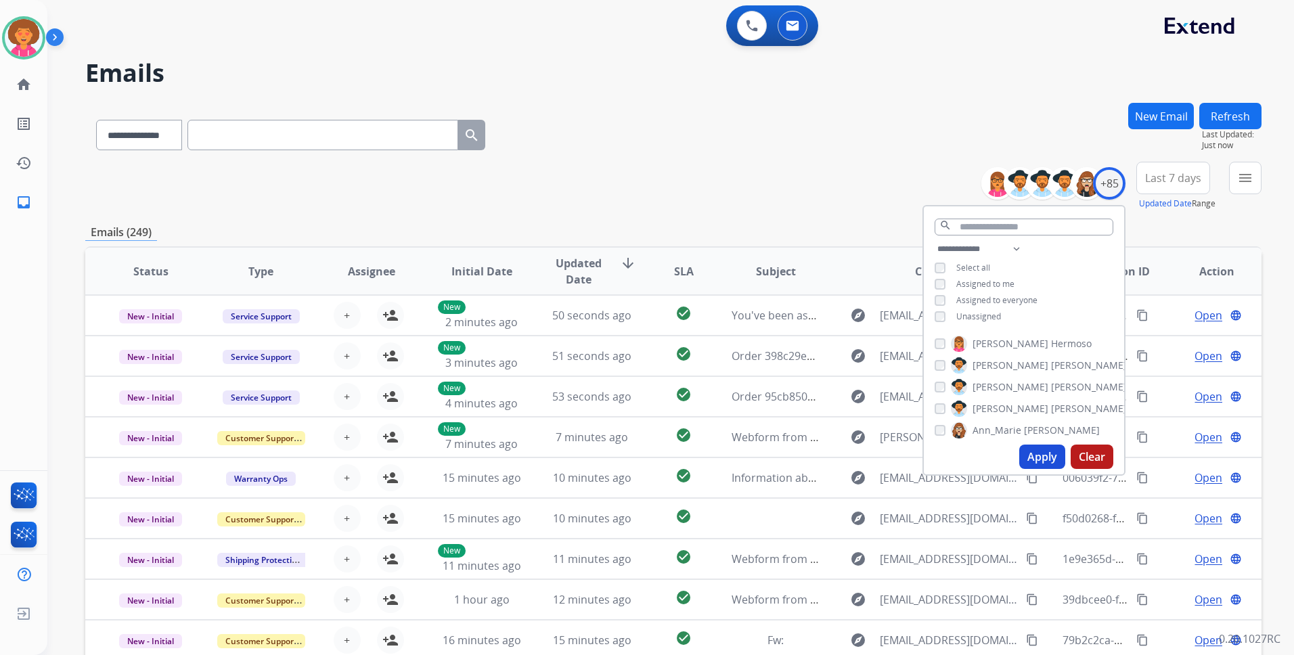
click at [979, 317] on span "Unassigned" at bounding box center [978, 317] width 45 height 12
click at [1046, 464] on button "Apply" at bounding box center [1042, 457] width 46 height 24
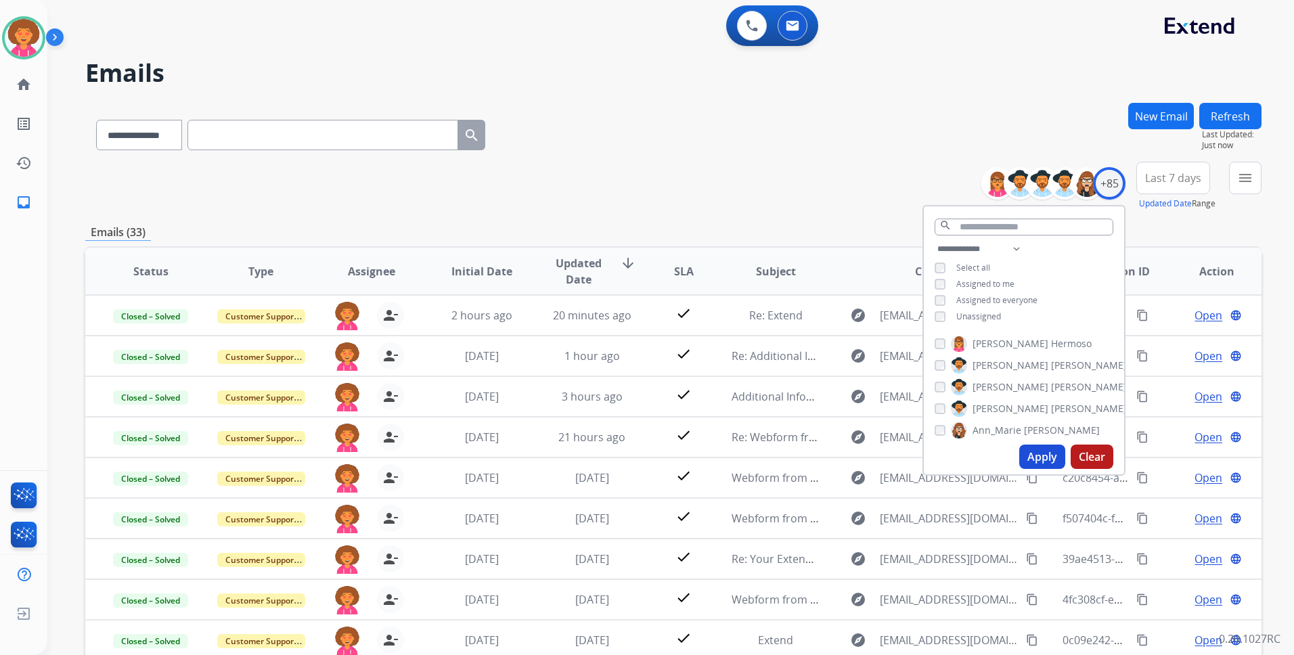
click at [885, 124] on div "**********" at bounding box center [673, 132] width 1176 height 59
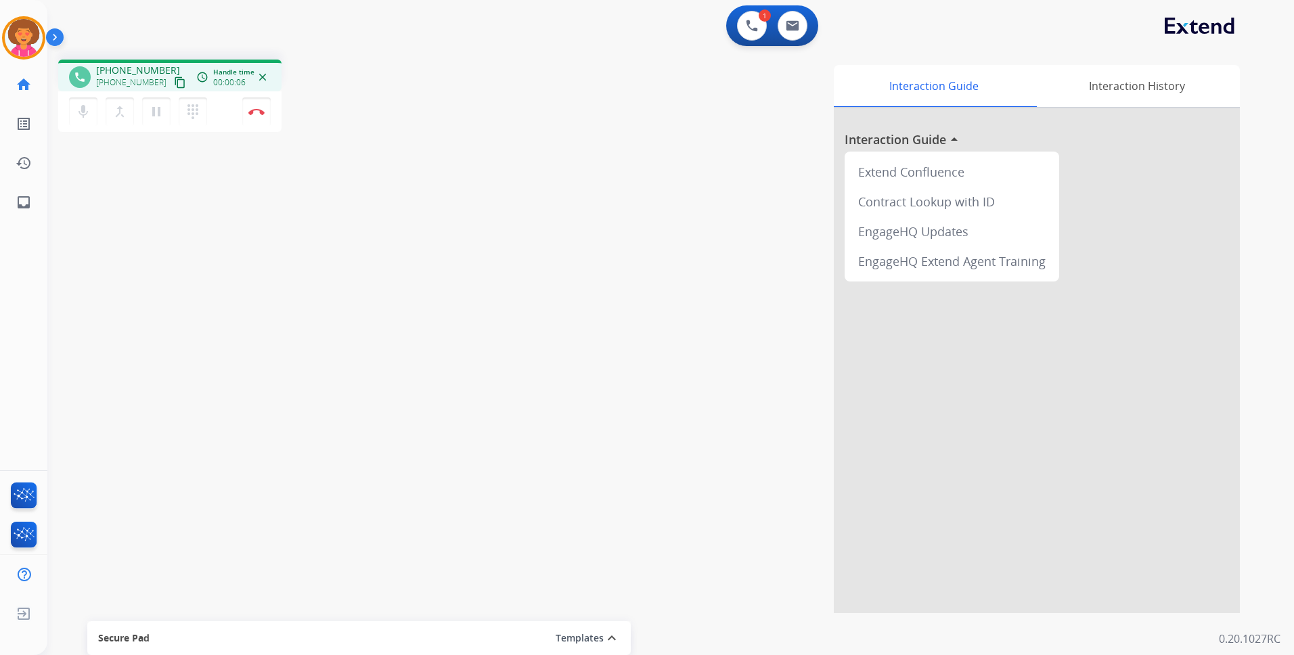
click at [174, 78] on mat-icon "content_copy" at bounding box center [180, 82] width 12 height 12
click at [154, 104] on mat-icon "pause" at bounding box center [156, 112] width 16 height 16
click at [149, 114] on mat-icon "play_arrow" at bounding box center [156, 112] width 16 height 16
click at [256, 116] on button "Disconnect" at bounding box center [256, 111] width 28 height 28
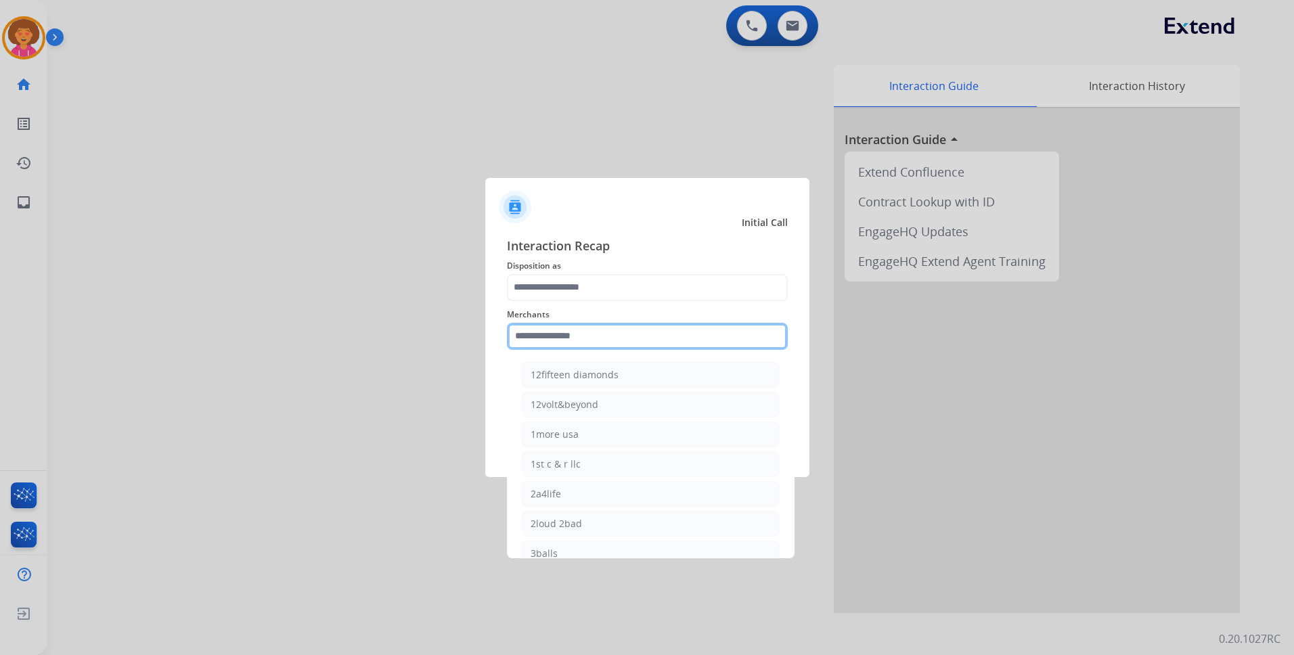
click at [585, 325] on input "text" at bounding box center [647, 336] width 281 height 27
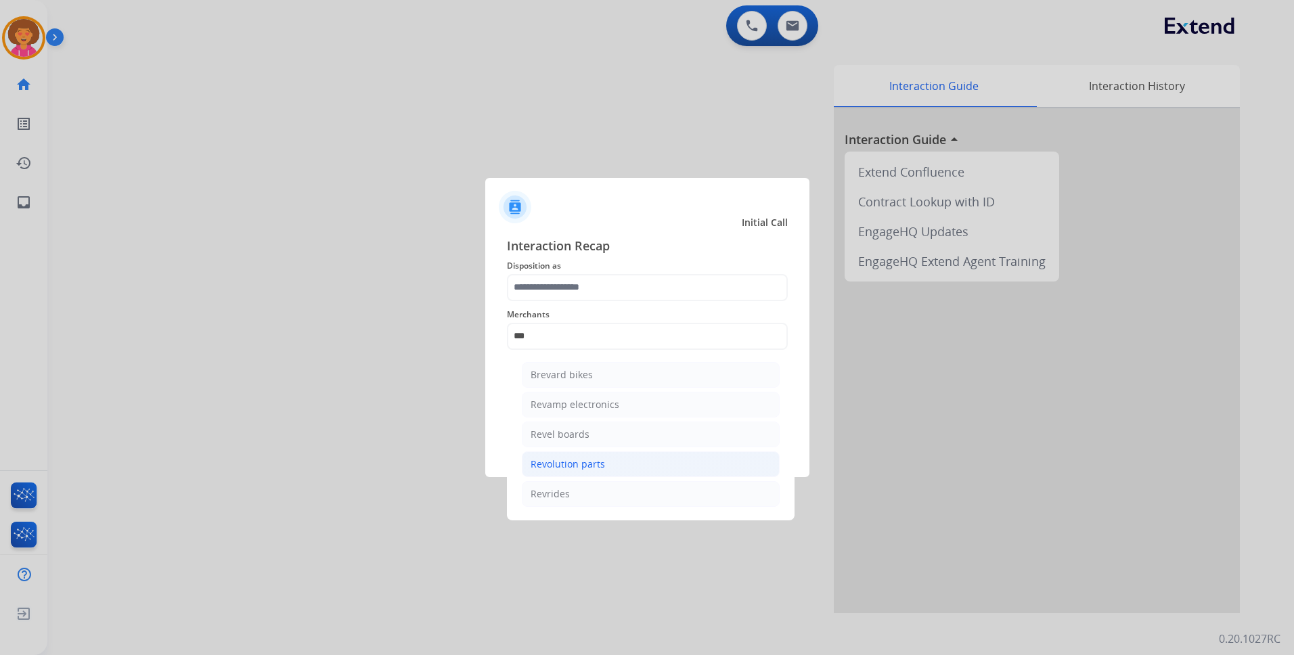
click at [586, 469] on div "Revolution parts" at bounding box center [568, 465] width 74 height 14
type input "**********"
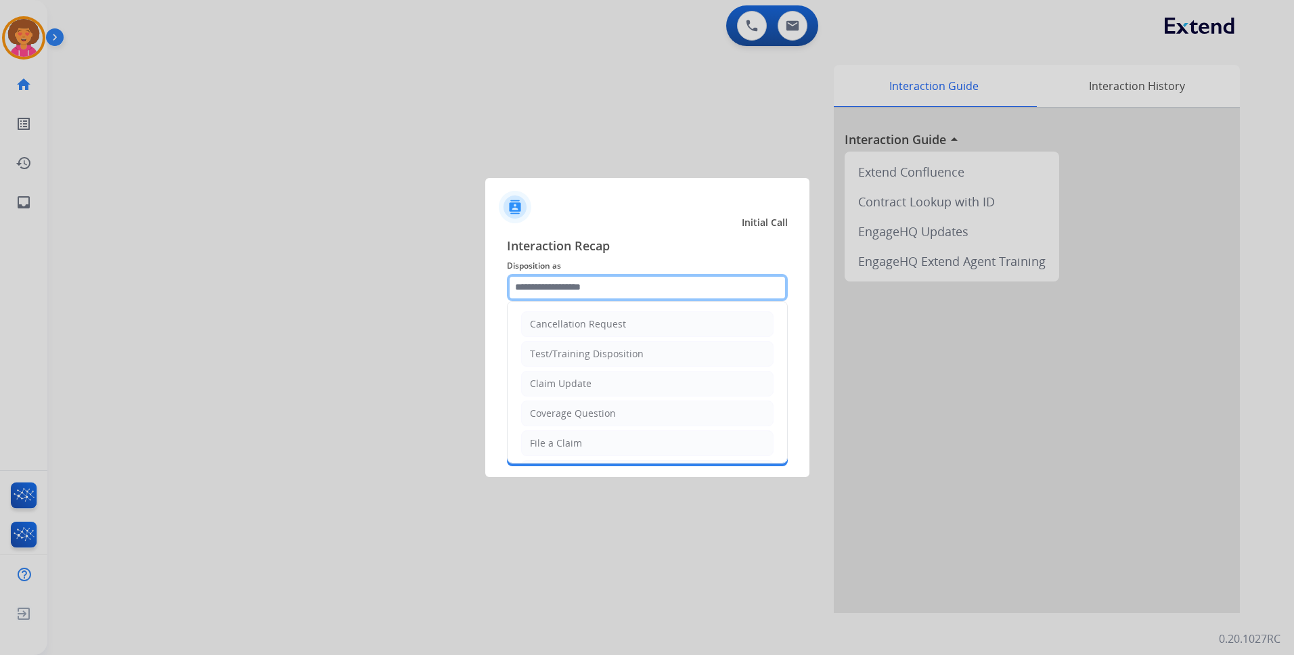
drag, startPoint x: 640, startPoint y: 290, endPoint x: 615, endPoint y: 309, distance: 31.8
click at [638, 289] on input "text" at bounding box center [647, 287] width 281 height 27
click at [571, 383] on div "Claim Update" at bounding box center [561, 384] width 62 height 14
type input "**********"
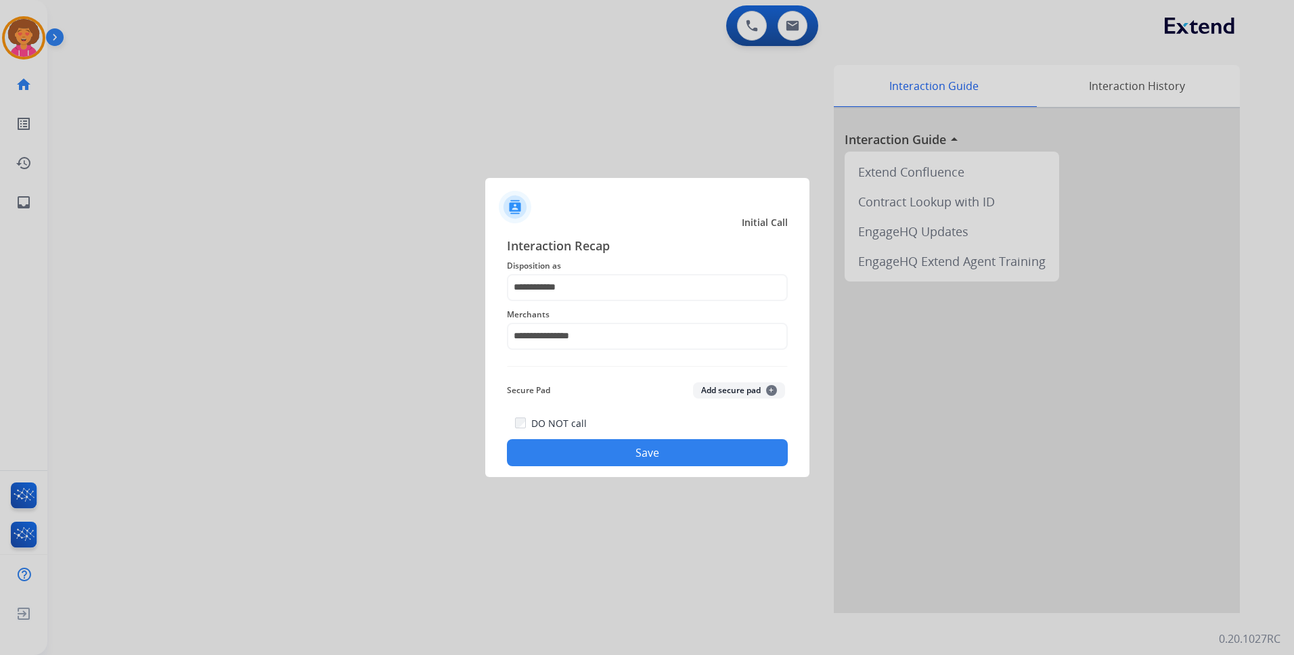
click at [596, 461] on button "Save" at bounding box center [647, 452] width 281 height 27
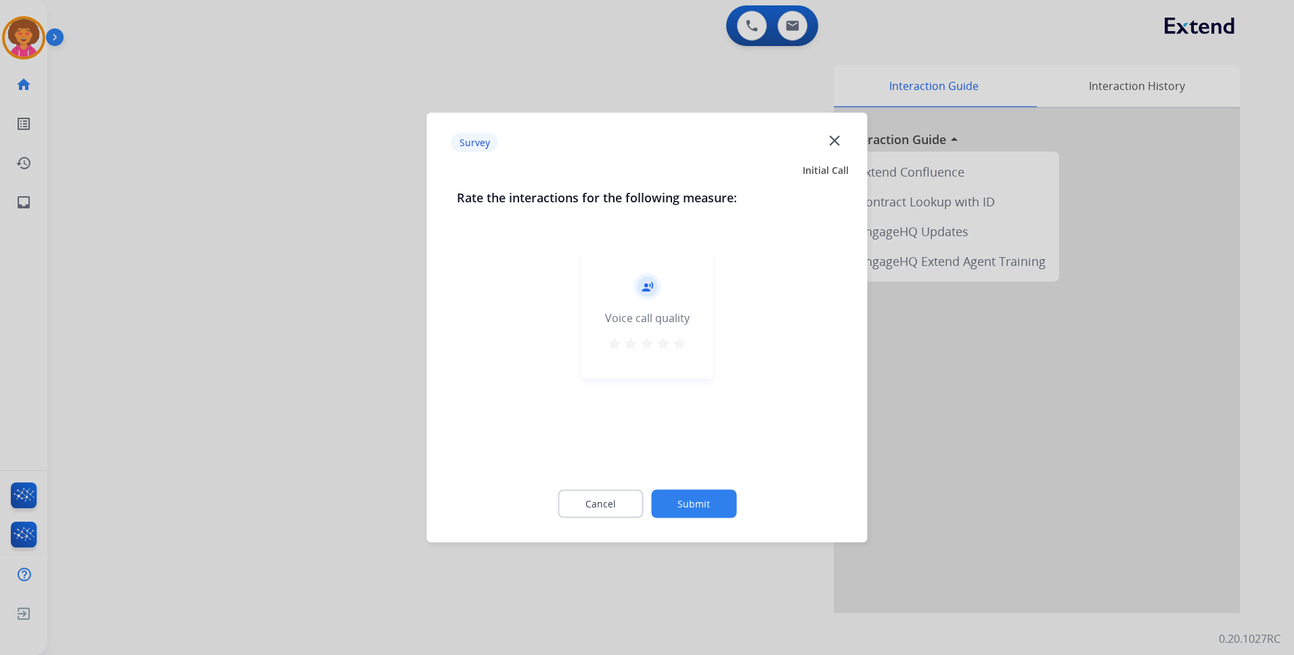
click at [686, 344] on mat-icon "star" at bounding box center [679, 344] width 16 height 16
click at [697, 495] on button "Submit" at bounding box center [693, 504] width 85 height 28
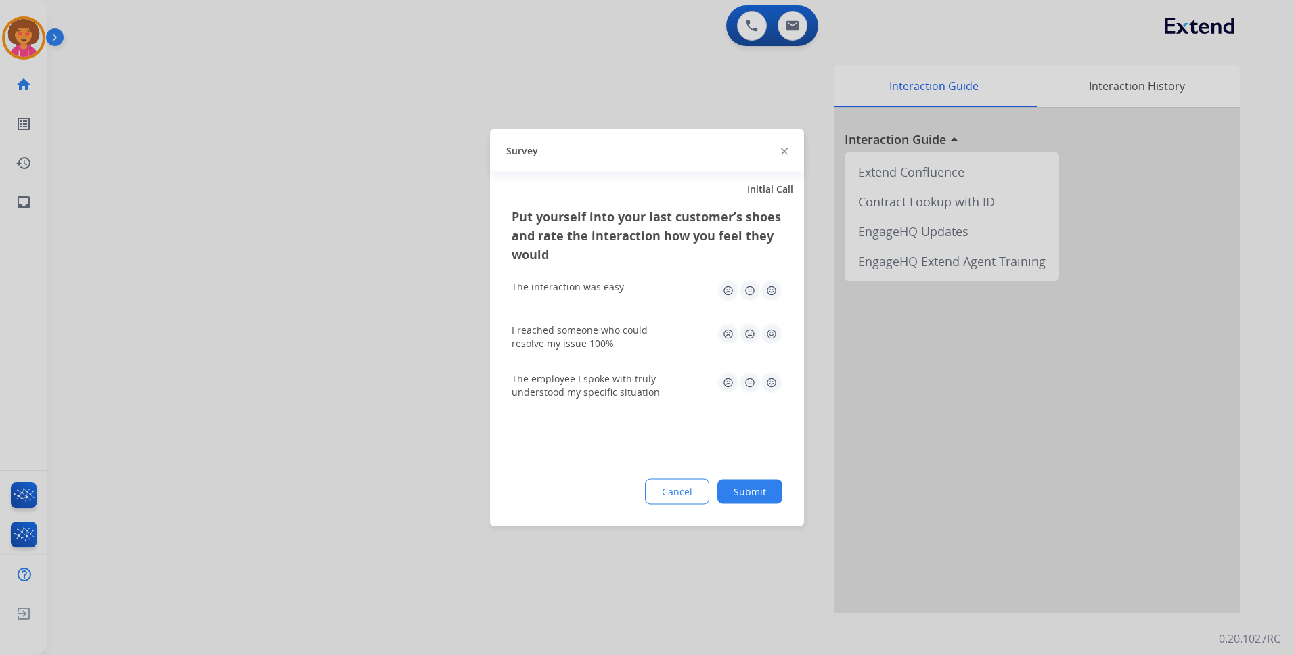
click at [772, 290] on img at bounding box center [772, 291] width 22 height 22
click at [773, 336] on img at bounding box center [772, 335] width 22 height 22
click at [769, 382] on img at bounding box center [772, 383] width 22 height 22
click at [758, 497] on button "Submit" at bounding box center [749, 492] width 65 height 24
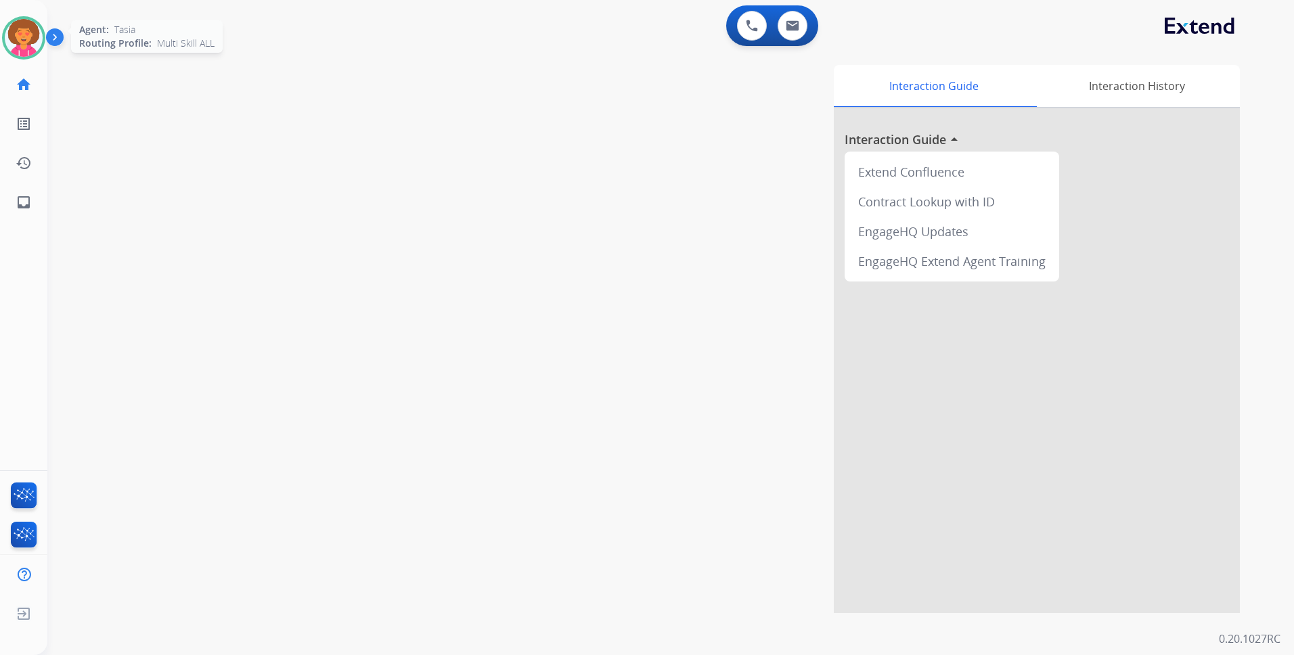
click at [20, 45] on img at bounding box center [24, 38] width 38 height 38
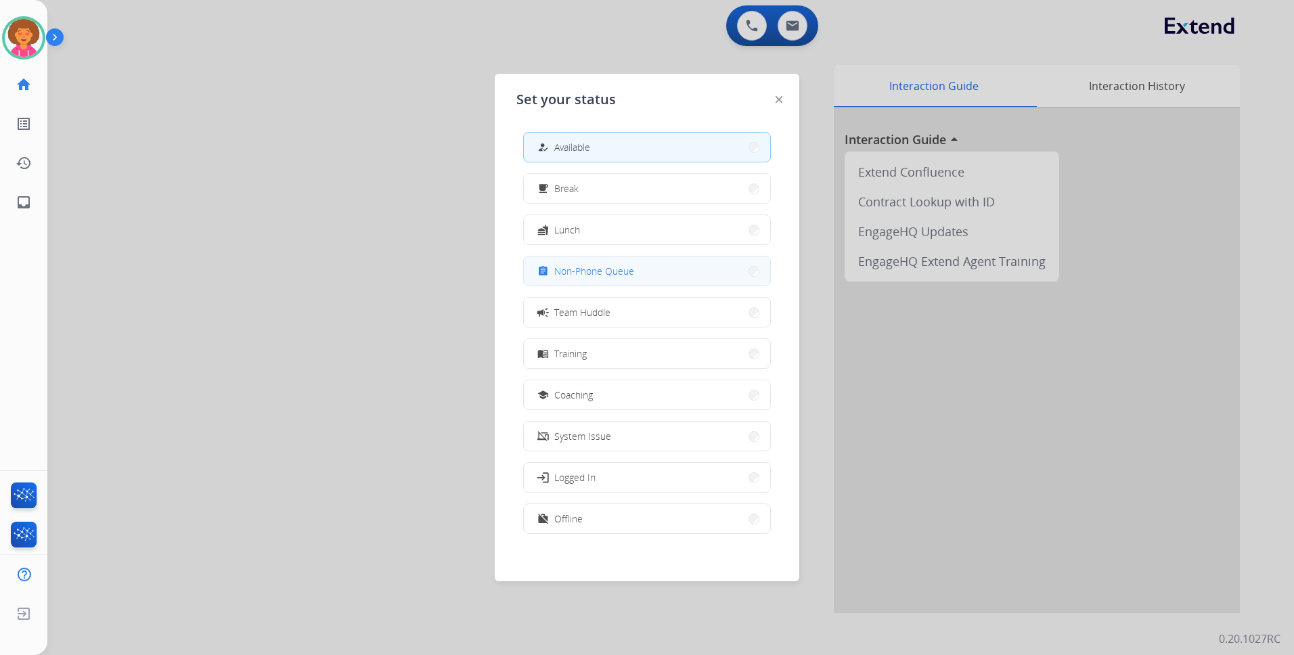
click at [588, 266] on span "Non-Phone Queue" at bounding box center [594, 271] width 80 height 14
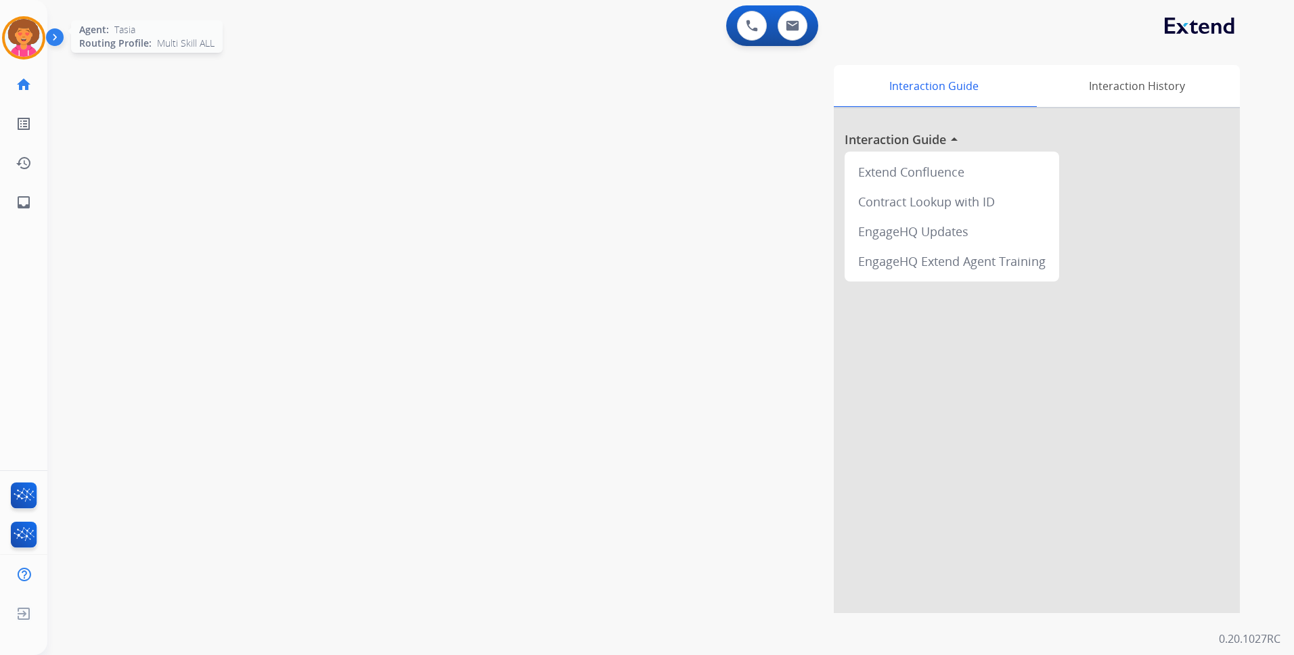
click at [30, 34] on img at bounding box center [24, 38] width 38 height 38
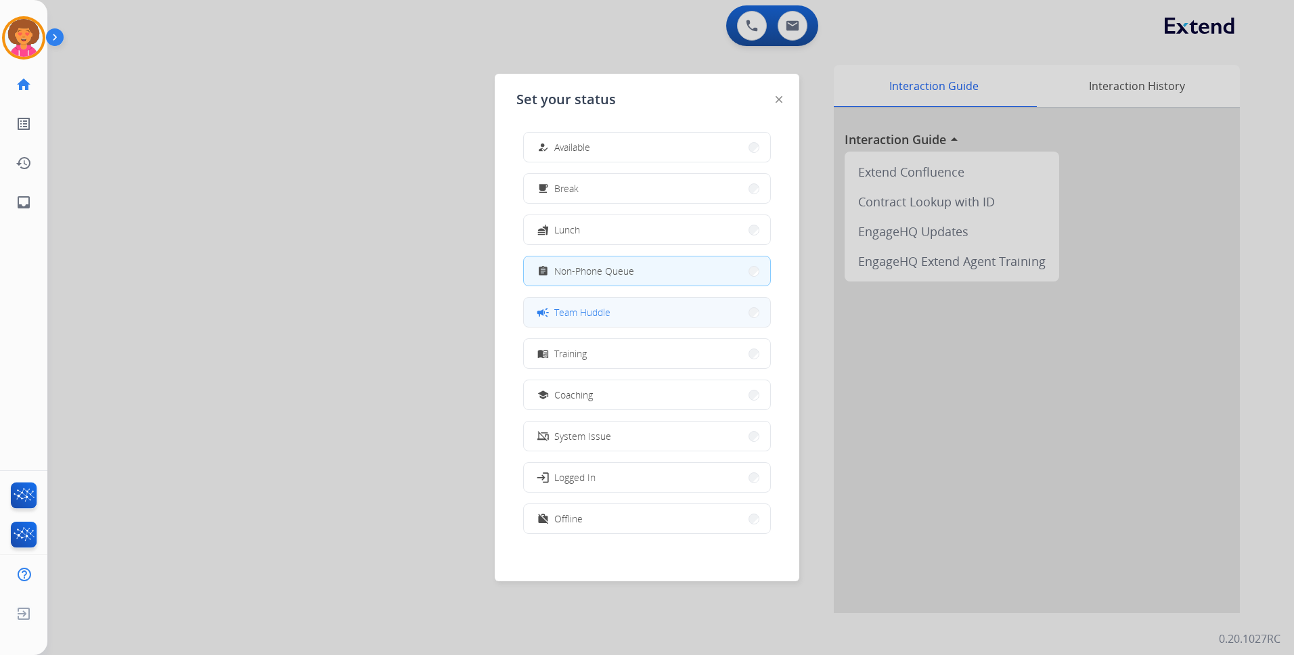
click at [614, 310] on button "campaign Team Huddle" at bounding box center [647, 312] width 246 height 29
